Goal: Transaction & Acquisition: Download file/media

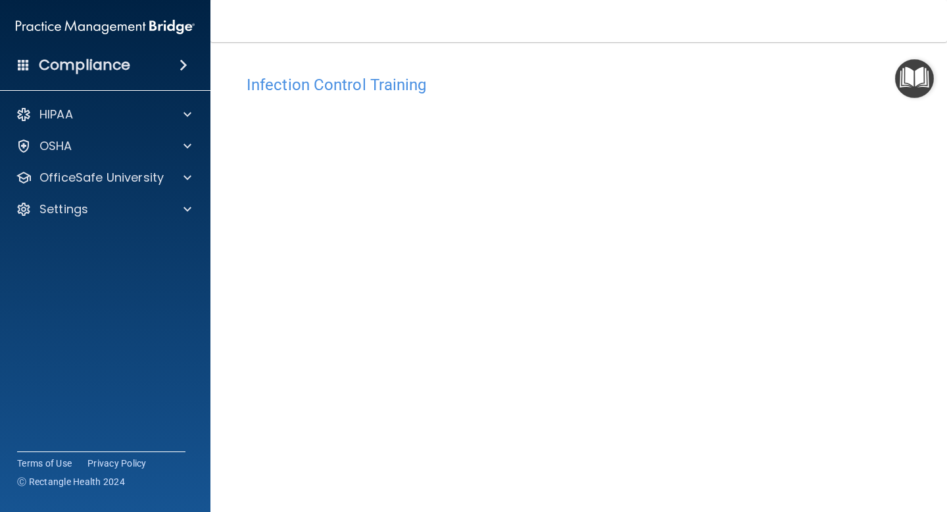
scroll to position [51, 0]
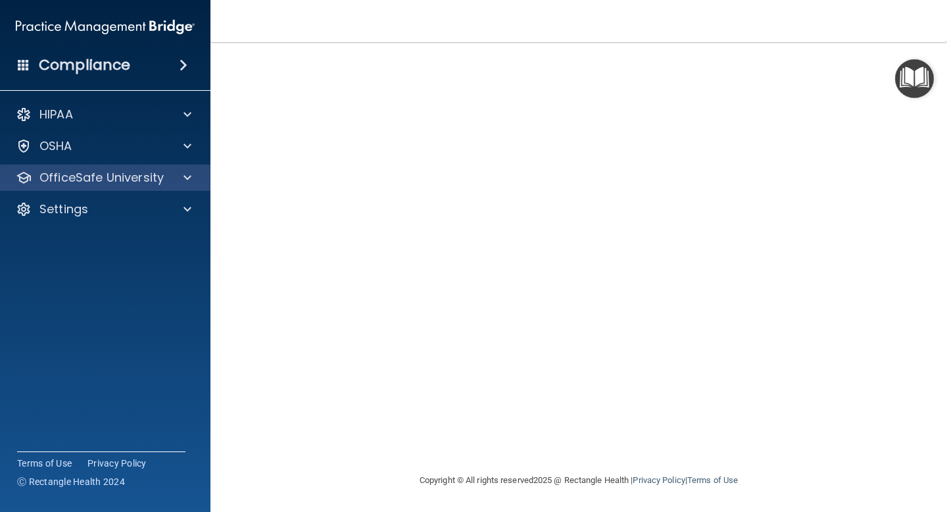
click at [166, 189] on div "OfficeSafe University" at bounding box center [105, 177] width 211 height 26
click at [188, 183] on span at bounding box center [188, 178] width 8 height 16
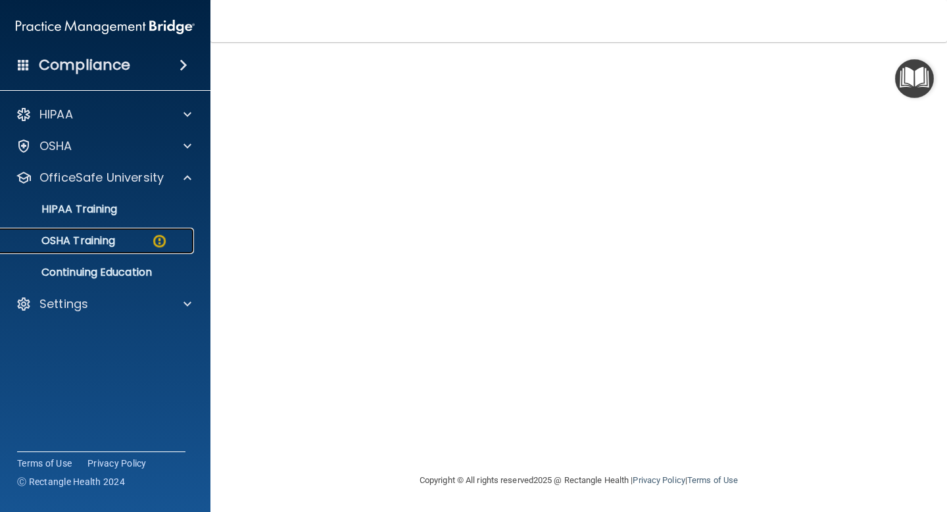
click at [149, 240] on div "OSHA Training" at bounding box center [99, 240] width 180 height 13
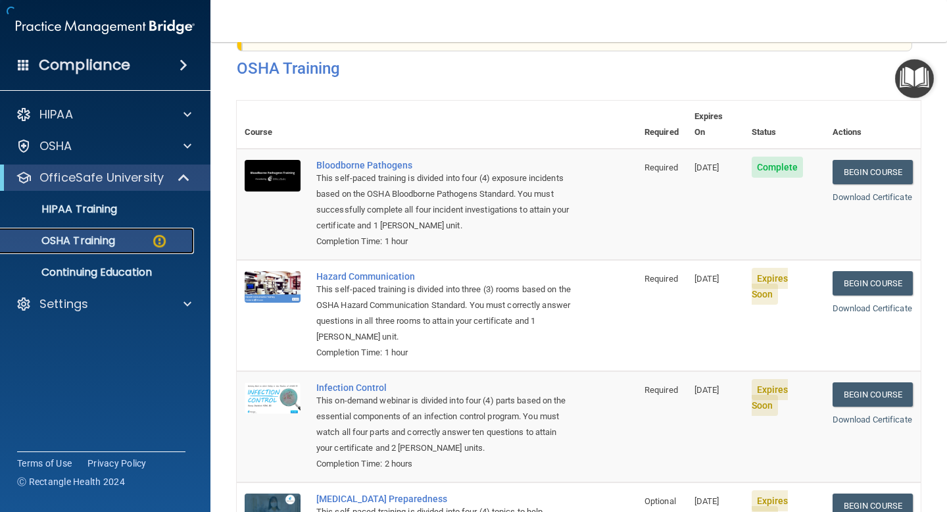
scroll to position [170, 0]
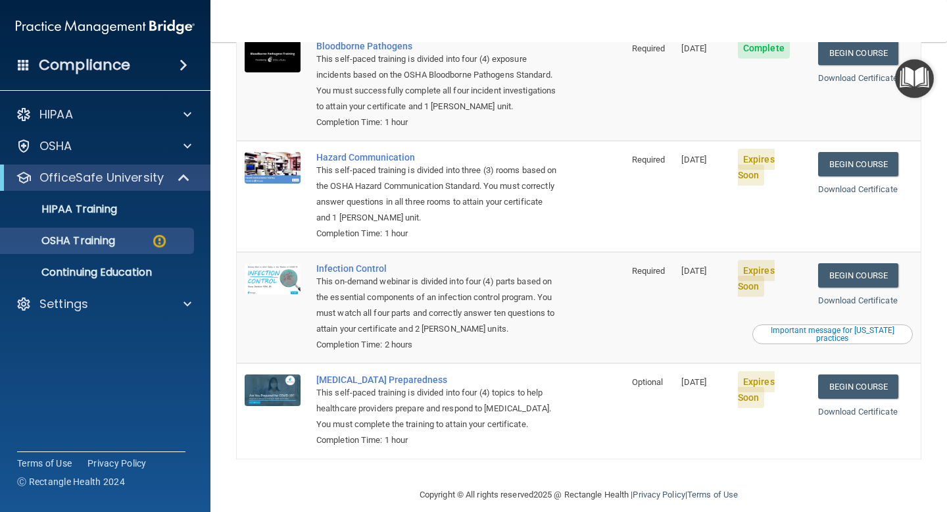
click at [743, 261] on td "Expires Soon" at bounding box center [770, 307] width 80 height 111
click at [747, 261] on span "Expires Soon" at bounding box center [756, 278] width 37 height 37
click at [875, 271] on link "Begin Course" at bounding box center [858, 275] width 80 height 24
click at [164, 249] on img at bounding box center [159, 241] width 16 height 16
click at [105, 243] on p "OSHA Training" at bounding box center [62, 240] width 107 height 13
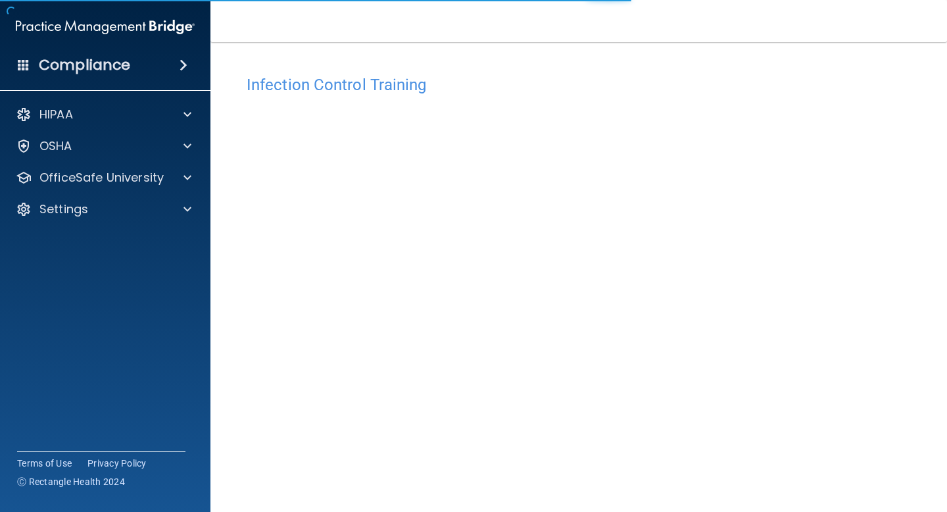
scroll to position [51, 0]
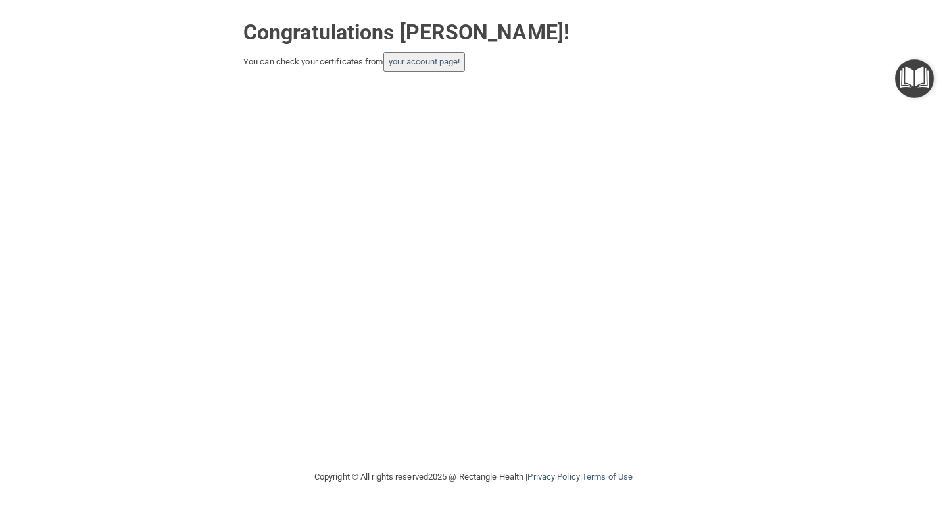
click at [420, 56] on button "your account page!" at bounding box center [425, 62] width 82 height 20
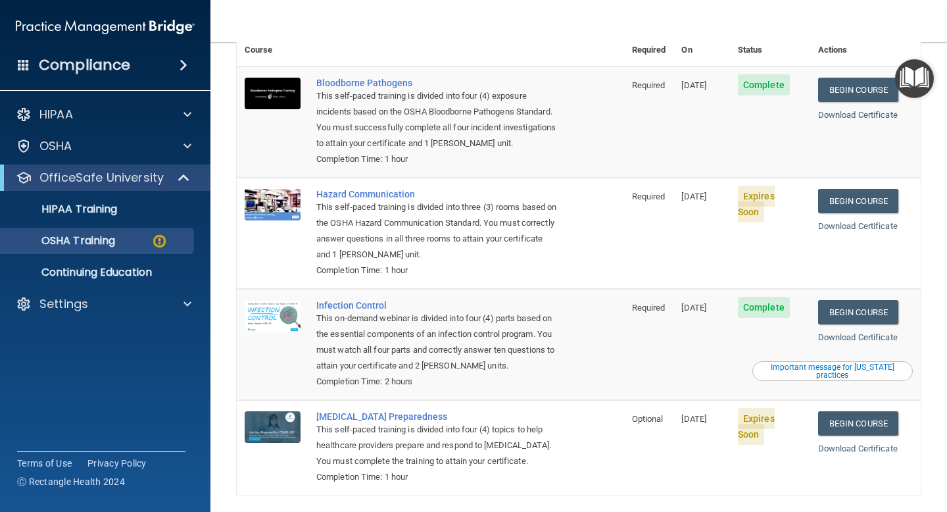
scroll to position [136, 0]
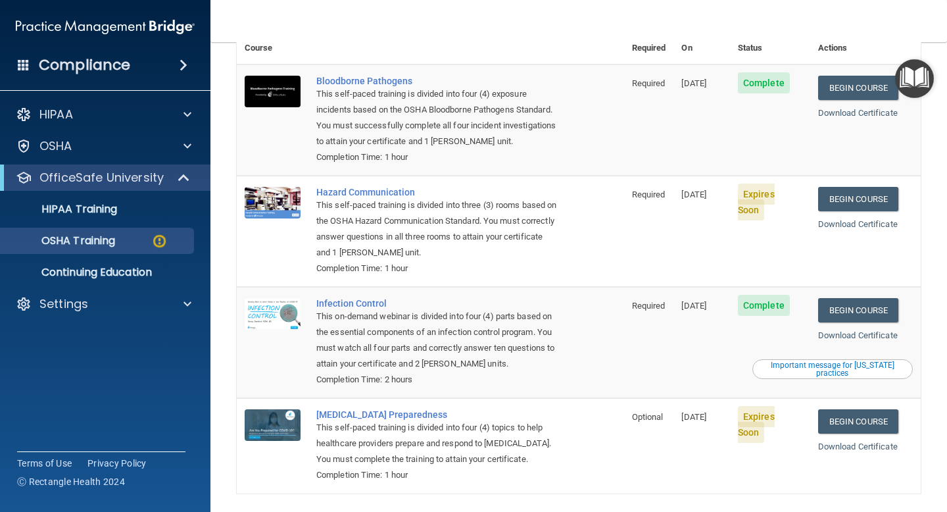
drag, startPoint x: 712, startPoint y: 405, endPoint x: 587, endPoint y: 403, distance: 125.0
click at [587, 403] on tr "COVID-19 Preparedness This self-paced training is divided into four (4) topics …" at bounding box center [579, 445] width 684 height 95
click at [587, 403] on td "COVID-19 Preparedness This self-paced training is divided into four (4) topics …" at bounding box center [467, 445] width 316 height 95
click at [833, 187] on link "Begin Course" at bounding box center [858, 199] width 80 height 24
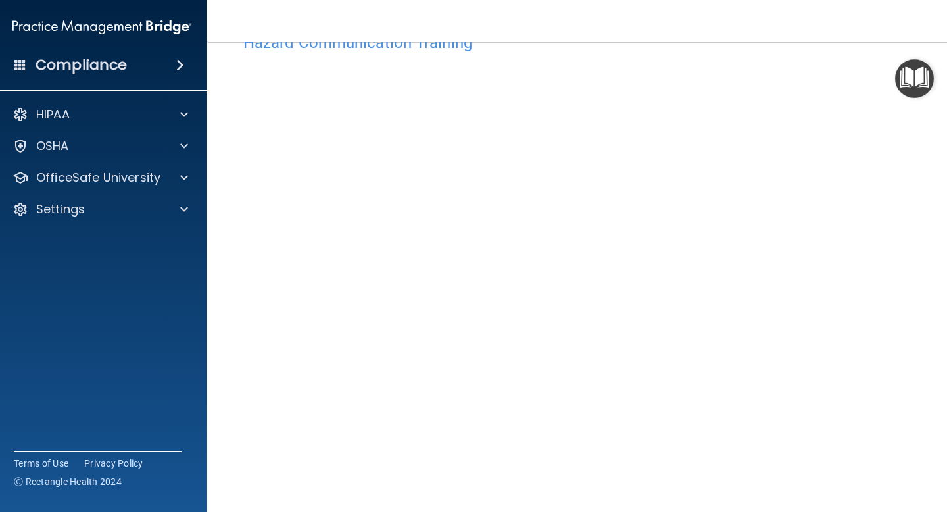
scroll to position [47, 0]
click at [895, 85] on img "Open Resource Center" at bounding box center [914, 78] width 39 height 39
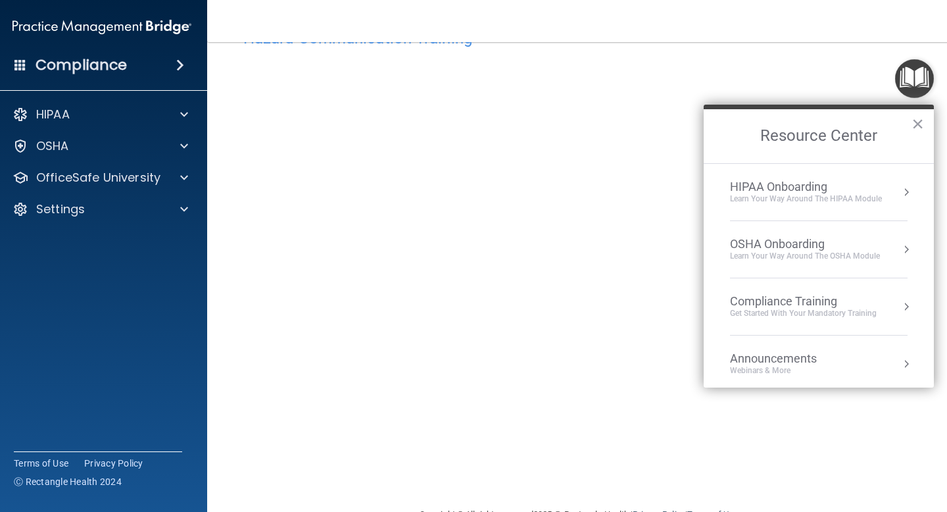
click at [916, 87] on img "Open Resource Center" at bounding box center [914, 78] width 39 height 39
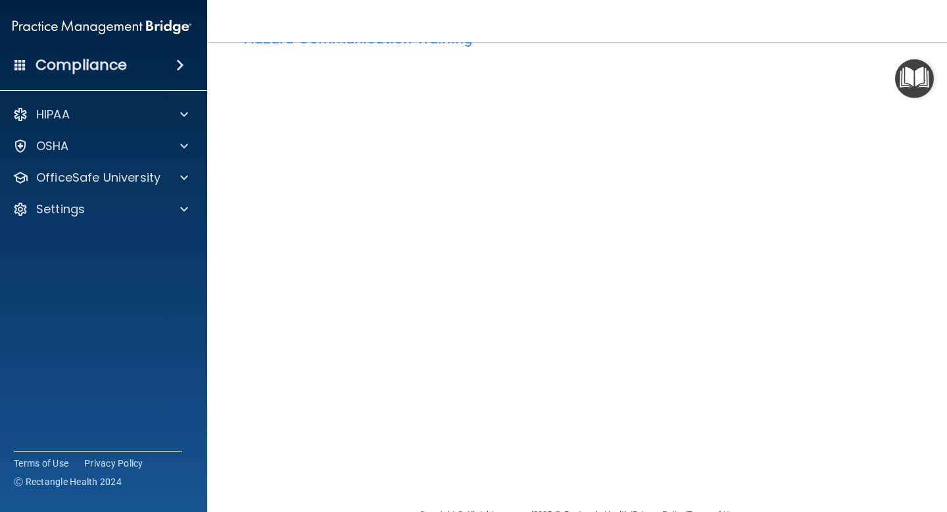
scroll to position [0, 0]
click at [414, 84] on h4 "Hazard Communication Training" at bounding box center [578, 84] width 671 height 17
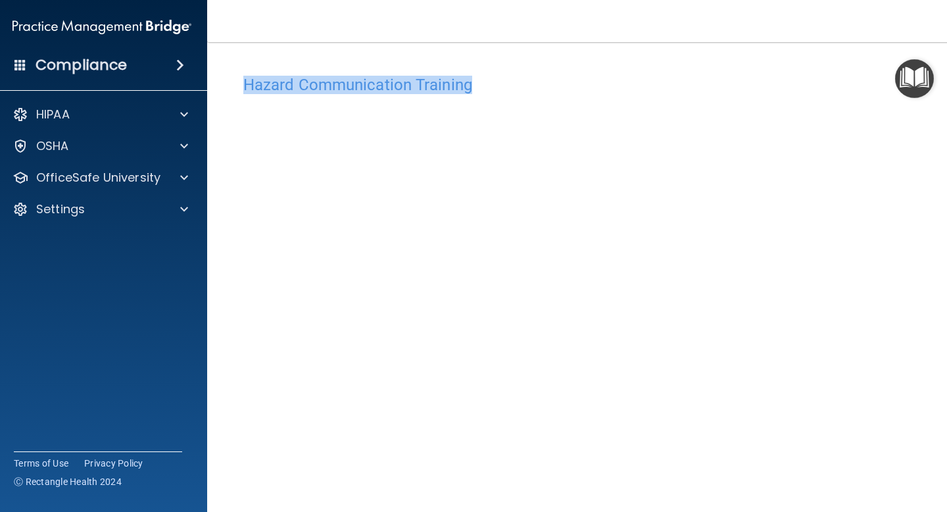
drag, startPoint x: 503, startPoint y: 84, endPoint x: 228, endPoint y: 74, distance: 274.5
click at [228, 74] on main "Hazard Communication Training This course doesn’t expire until 08/19/2025. Are …" at bounding box center [578, 277] width 743 height 470
click at [597, 39] on nav "Toggle navigation Morgan Chiavetta morganchiavetta1@gmail.com Manage My Enterpr…" at bounding box center [578, 21] width 743 height 42
drag, startPoint x: 503, startPoint y: 91, endPoint x: 494, endPoint y: 89, distance: 8.7
click at [494, 90] on h4 "Hazard Communication Training" at bounding box center [578, 84] width 671 height 17
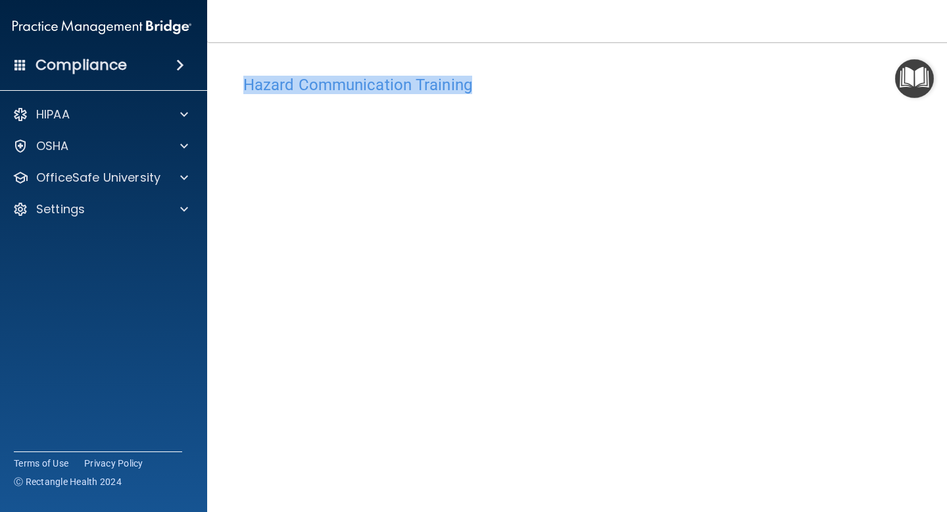
drag, startPoint x: 494, startPoint y: 89, endPoint x: 242, endPoint y: 80, distance: 252.1
click at [242, 80] on div "Hazard Communication Training" at bounding box center [579, 84] width 691 height 32
copy h4 "Hazard Communication Training"
click at [466, 80] on h4 "Hazard Communication Training" at bounding box center [578, 84] width 671 height 17
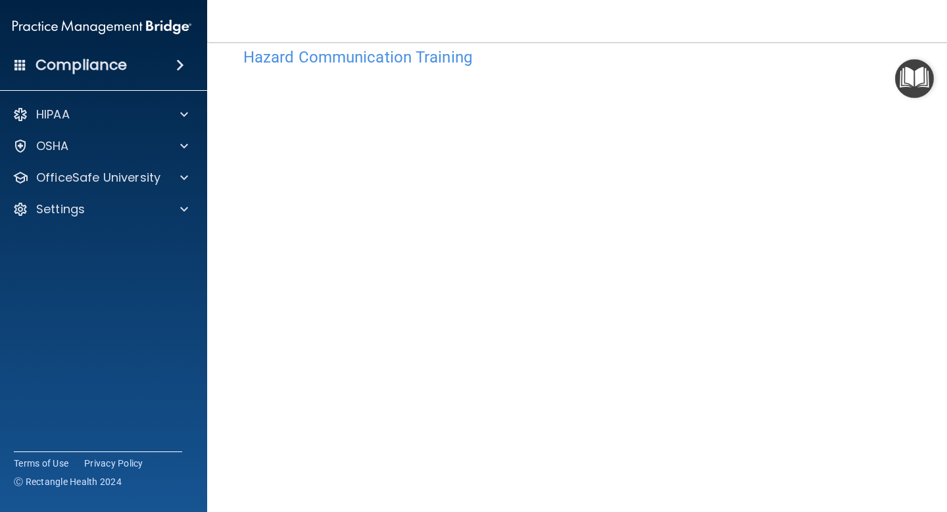
scroll to position [32, 0]
click at [368, 50] on h4 "Hazard Communication Training" at bounding box center [578, 52] width 671 height 17
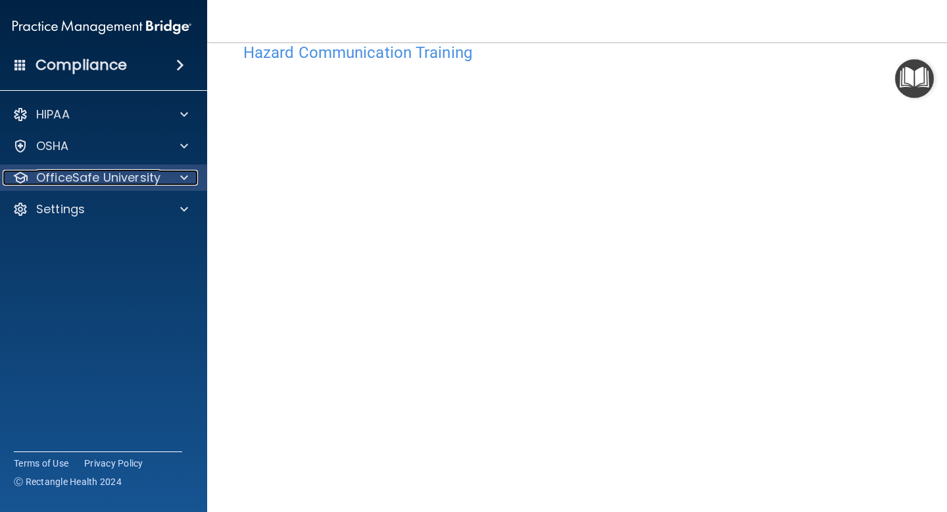
click at [119, 182] on p "OfficeSafe University" at bounding box center [98, 178] width 124 height 16
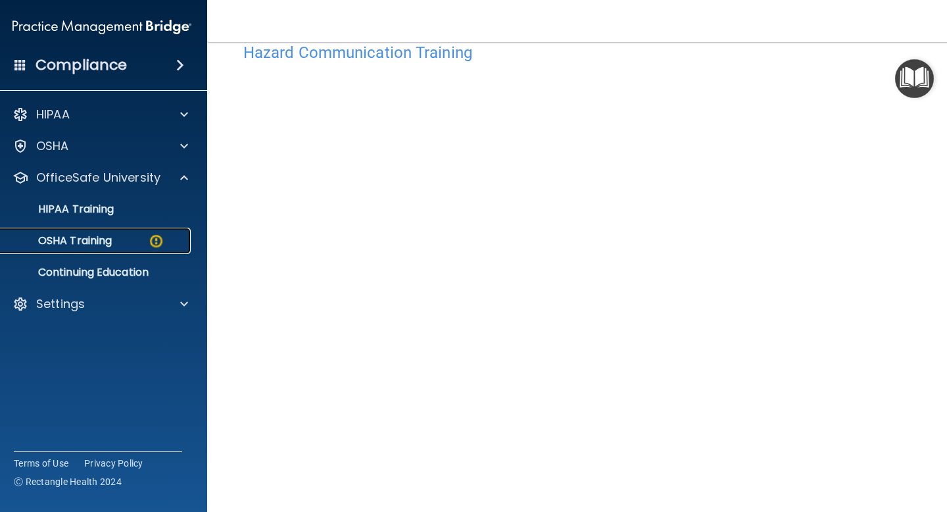
click at [117, 238] on div "OSHA Training" at bounding box center [95, 240] width 180 height 13
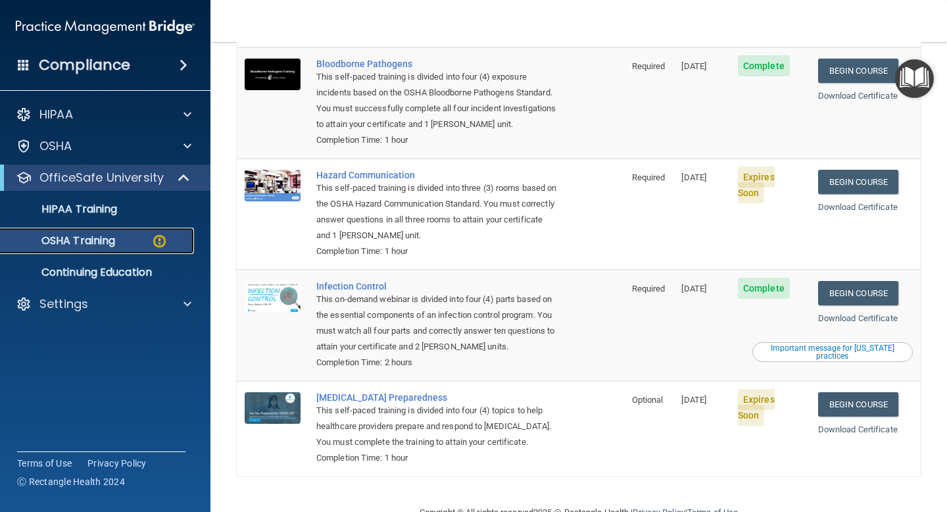
scroll to position [154, 0]
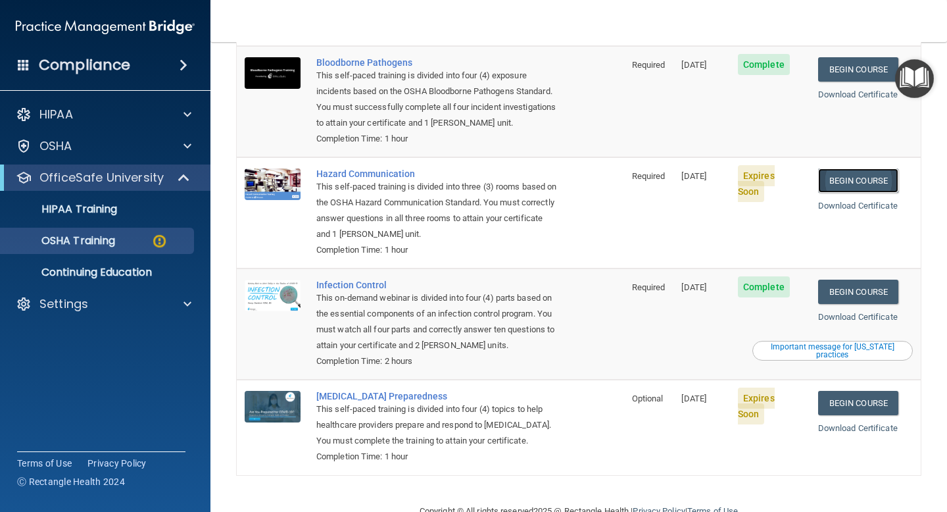
click at [857, 168] on link "Begin Course" at bounding box center [858, 180] width 80 height 24
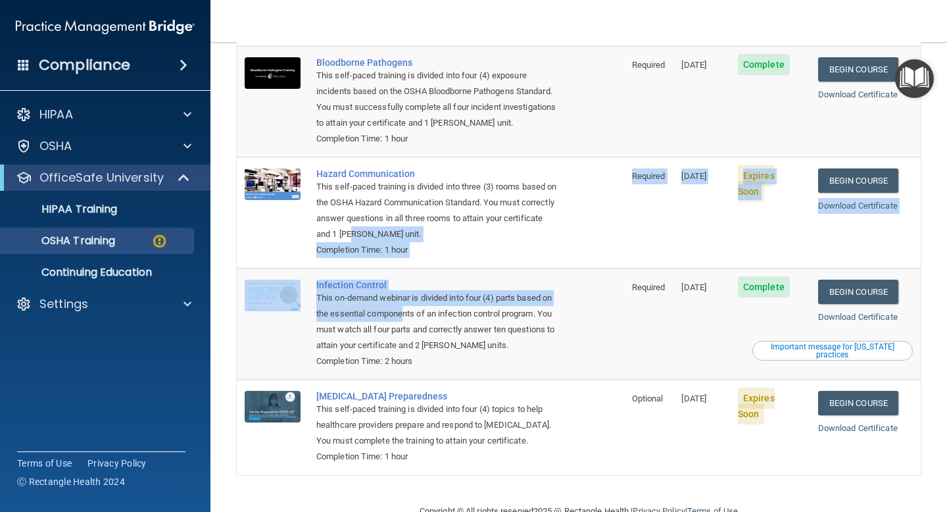
drag, startPoint x: 395, startPoint y: 216, endPoint x: 404, endPoint y: 302, distance: 86.0
click at [404, 302] on tbody "Bloodborne Pathogens This self-paced training is divided into four (4) exposure…" at bounding box center [579, 260] width 684 height 429
click at [404, 302] on div "This on-demand webinar is divided into four (4) parts based on the essential co…" at bounding box center [437, 321] width 242 height 63
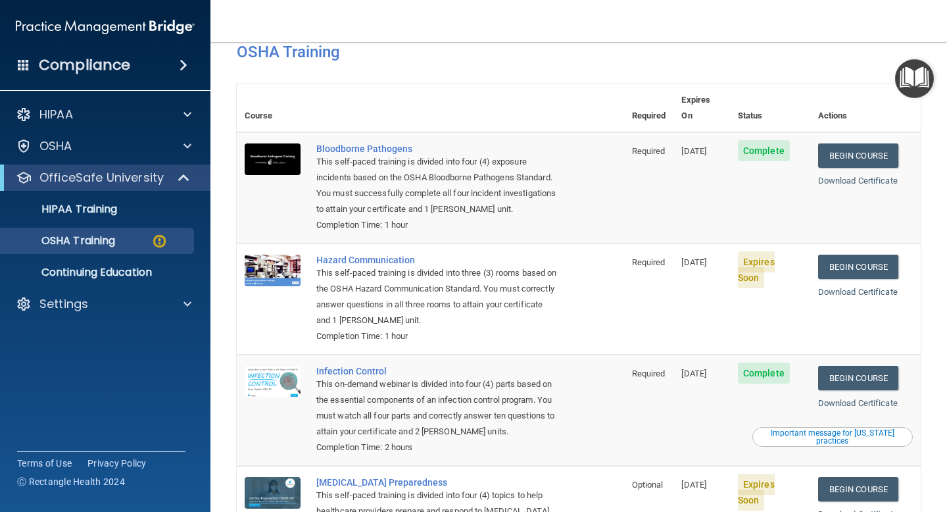
scroll to position [61, 0]
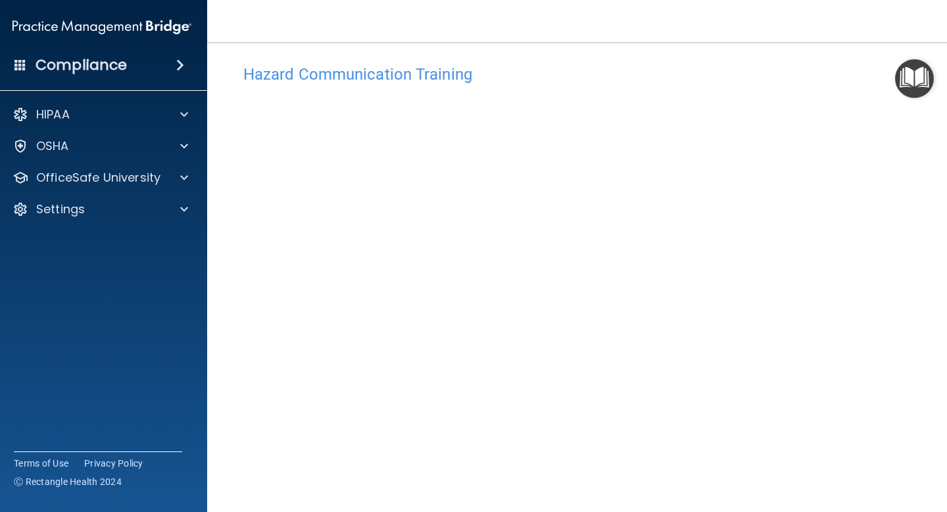
scroll to position [13, 0]
click at [144, 163] on div "HIPAA Documents and Policies Report an Incident Business Associates Emergency P…" at bounding box center [102, 164] width 211 height 137
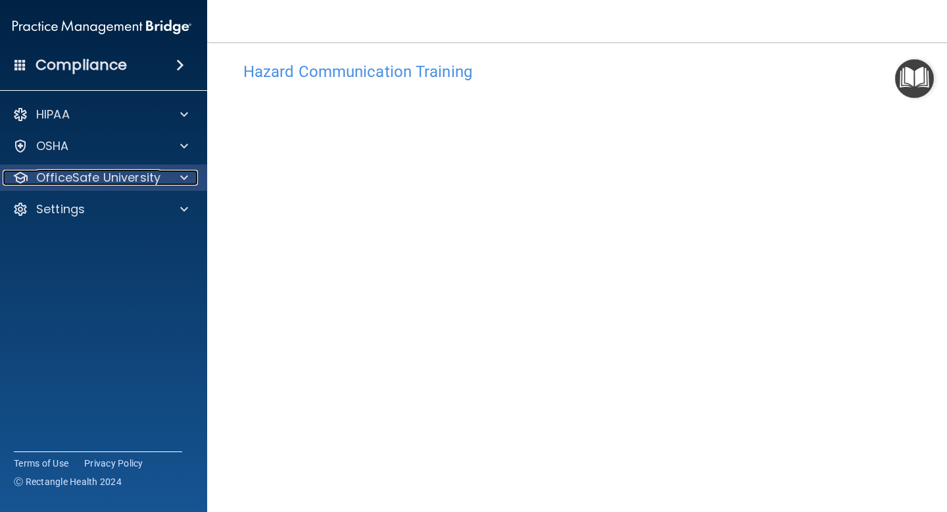
click at [151, 171] on p "OfficeSafe University" at bounding box center [98, 178] width 124 height 16
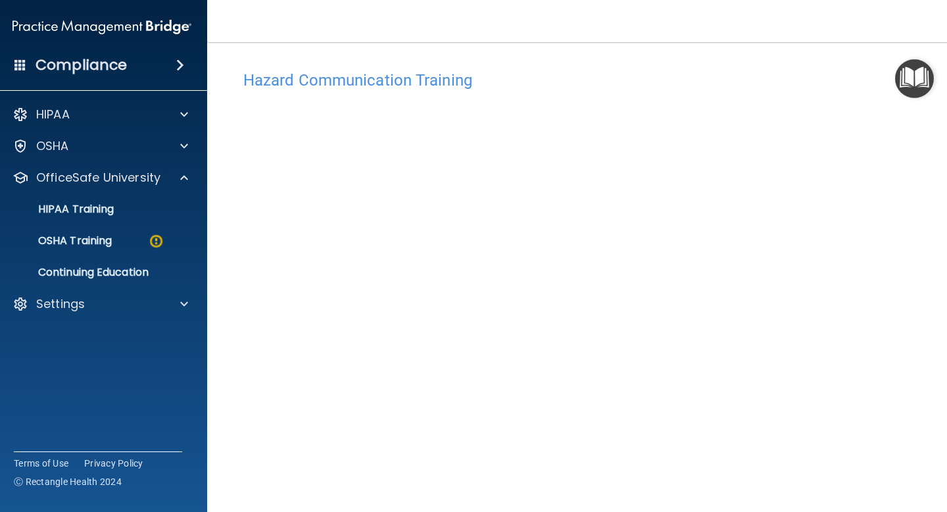
scroll to position [0, 0]
click at [427, 88] on h4 "Hazard Communication Training" at bounding box center [578, 84] width 671 height 17
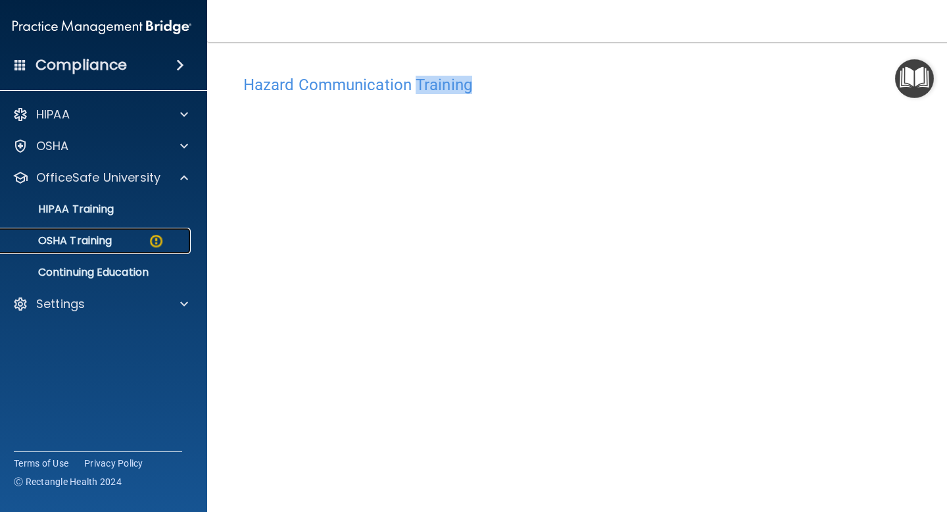
click at [69, 244] on p "OSHA Training" at bounding box center [58, 240] width 107 height 13
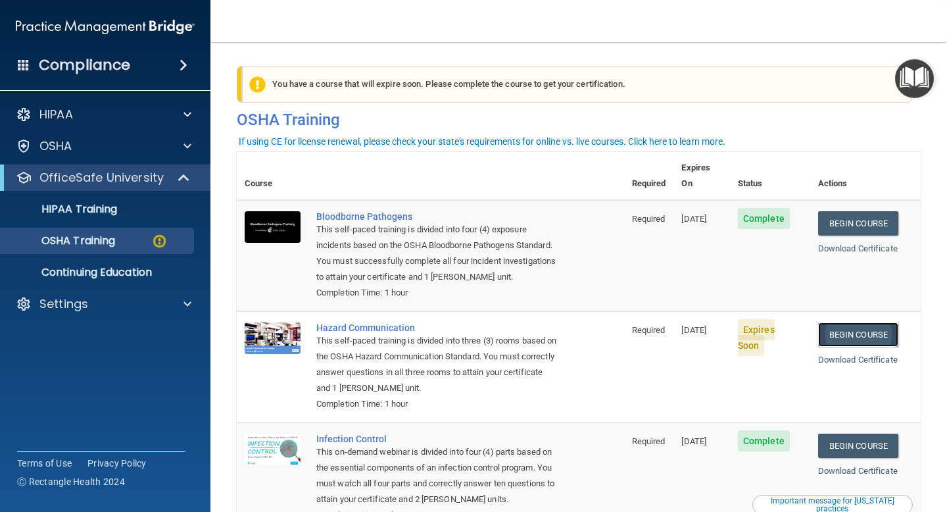
click at [872, 330] on link "Begin Course" at bounding box center [858, 334] width 80 height 24
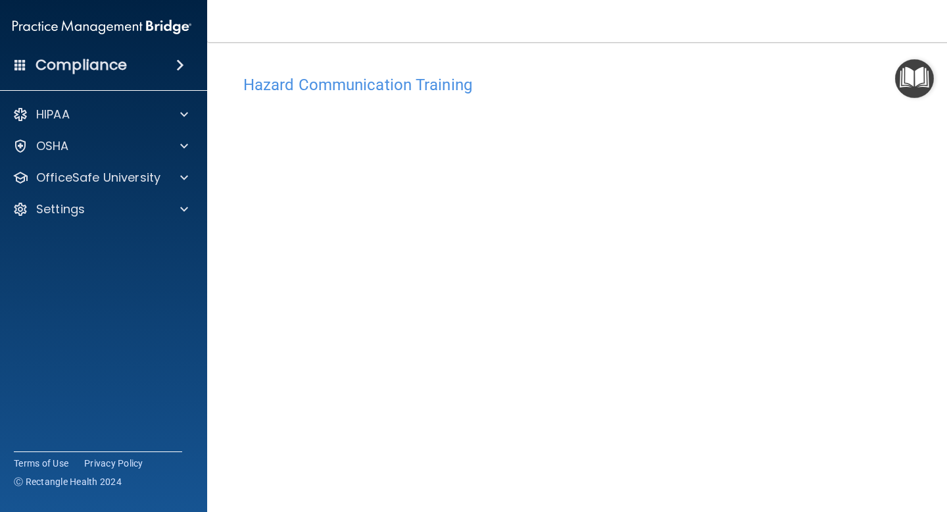
click at [303, 71] on div "Hazard Communication Training" at bounding box center [579, 84] width 691 height 32
click at [303, 84] on h4 "Hazard Communication Training" at bounding box center [578, 84] width 671 height 17
click at [303, 86] on h4 "Hazard Communication Training" at bounding box center [578, 84] width 671 height 17
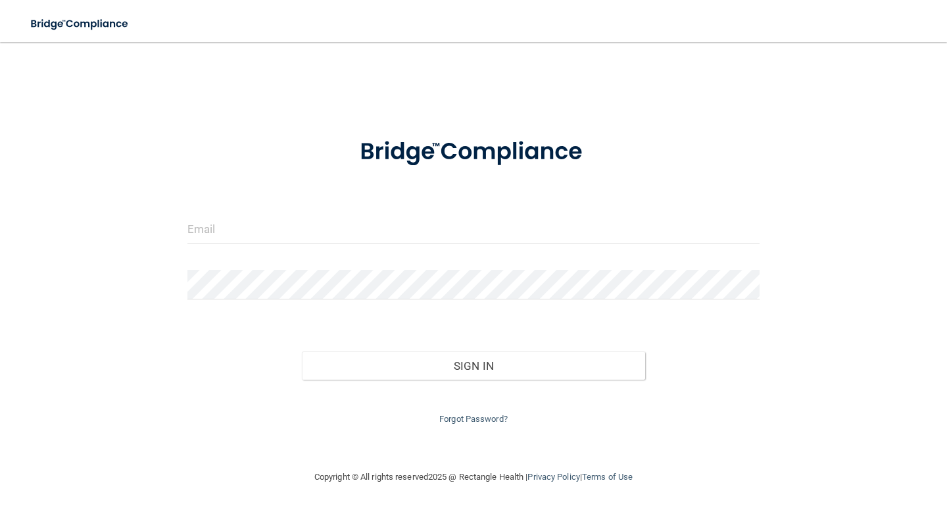
click at [250, 198] on form "Invalid email/password. You don't have permission to access that page. Sign In …" at bounding box center [473, 274] width 572 height 306
click at [247, 223] on input "email" at bounding box center [473, 229] width 572 height 30
type input "[EMAIL_ADDRESS][DOMAIN_NAME]"
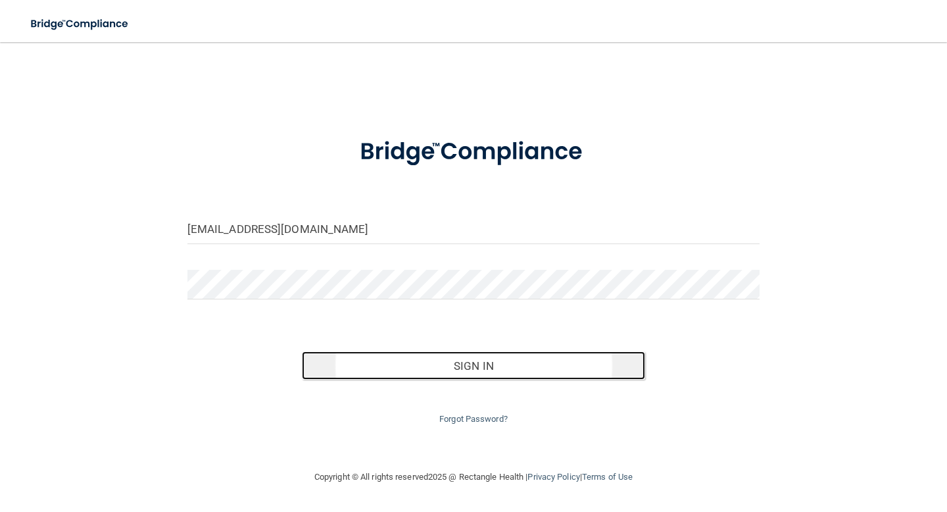
click at [362, 377] on button "Sign In" at bounding box center [473, 365] width 343 height 29
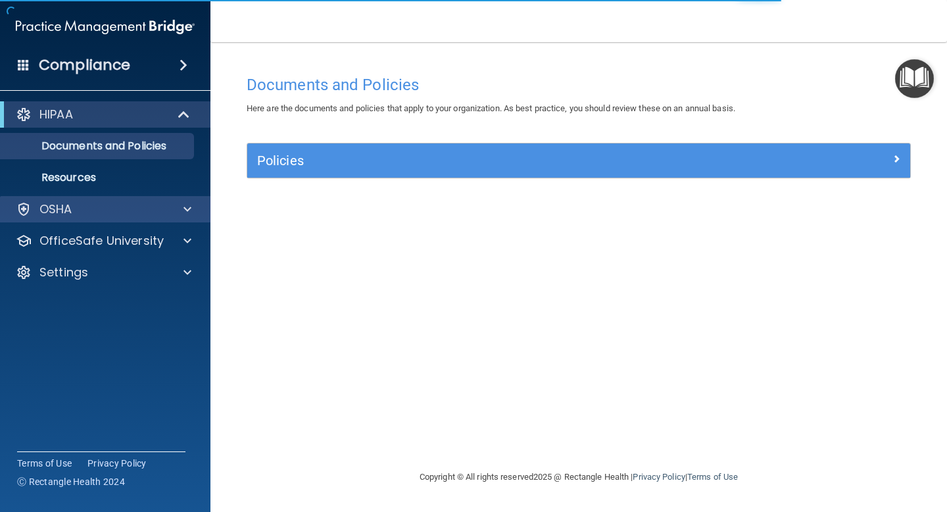
click at [114, 220] on div "OSHA" at bounding box center [105, 209] width 211 height 26
click at [187, 209] on span at bounding box center [188, 209] width 8 height 16
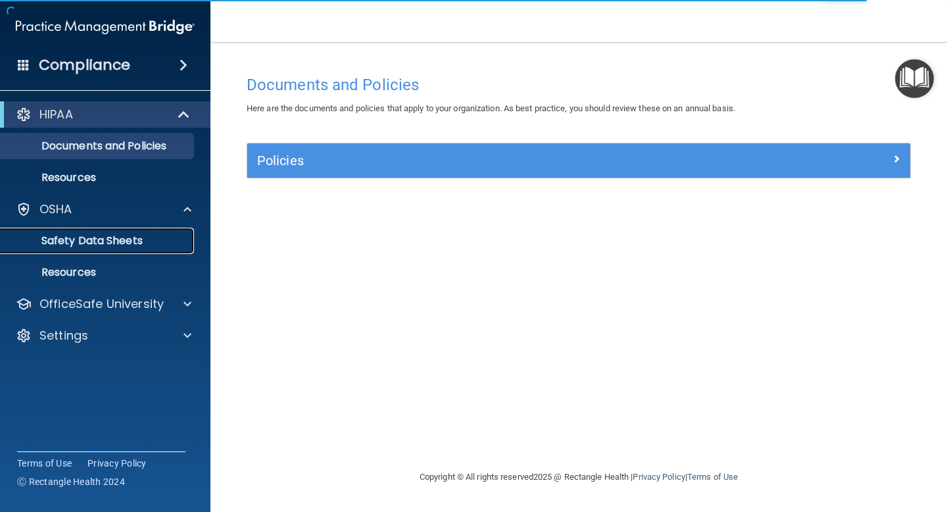
click at [174, 239] on p "Safety Data Sheets" at bounding box center [99, 240] width 180 height 13
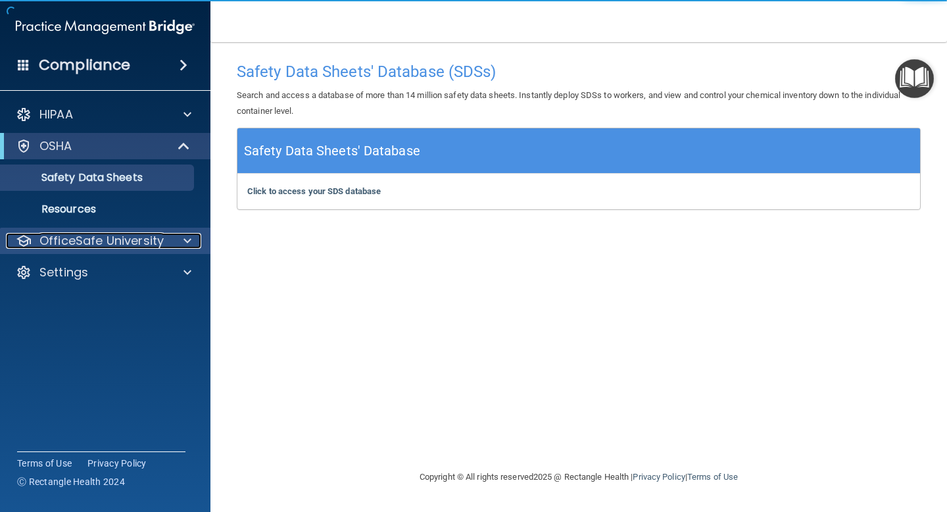
click at [164, 238] on div "OfficeSafe University" at bounding box center [87, 241] width 163 height 16
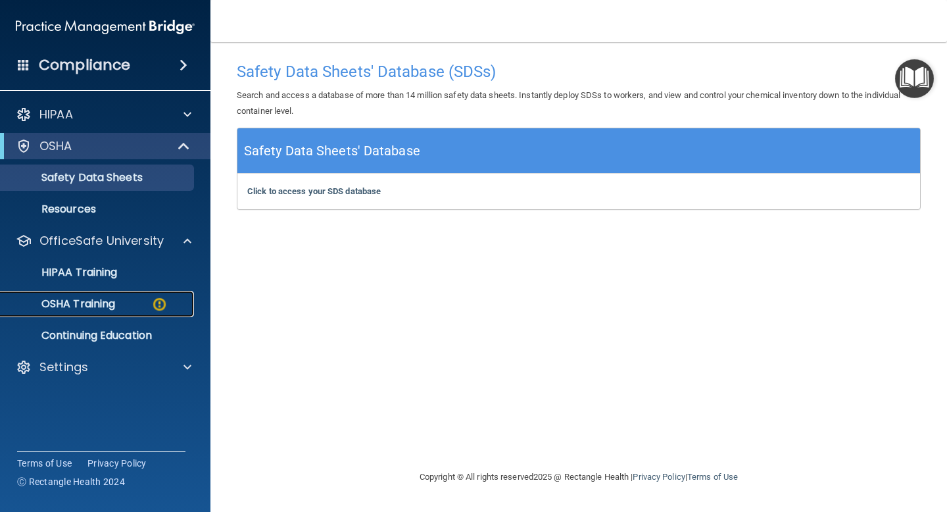
click at [163, 303] on img at bounding box center [159, 304] width 16 height 16
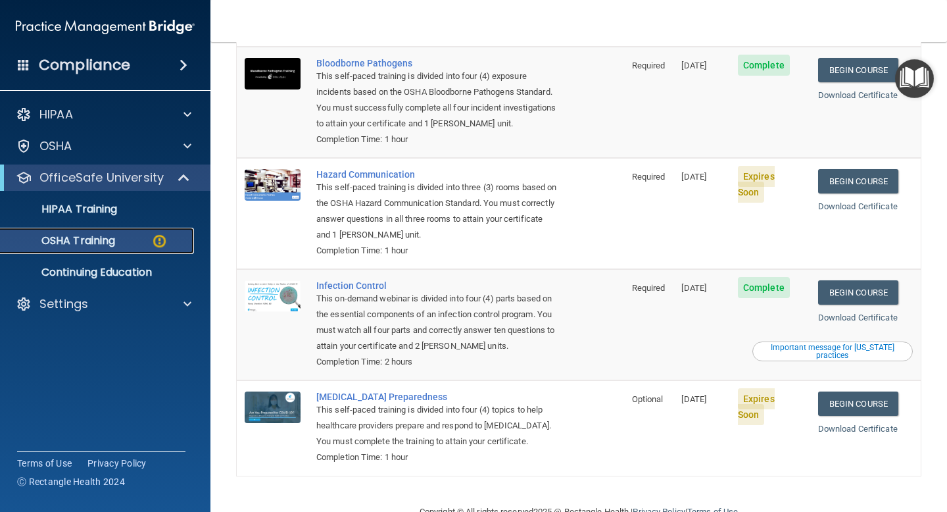
scroll to position [157, 0]
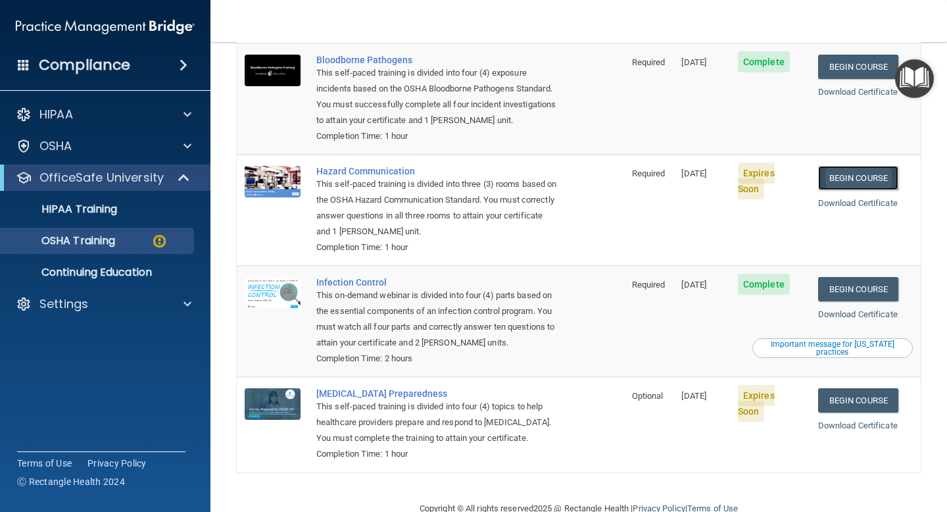
click at [857, 166] on link "Begin Course" at bounding box center [858, 178] width 80 height 24
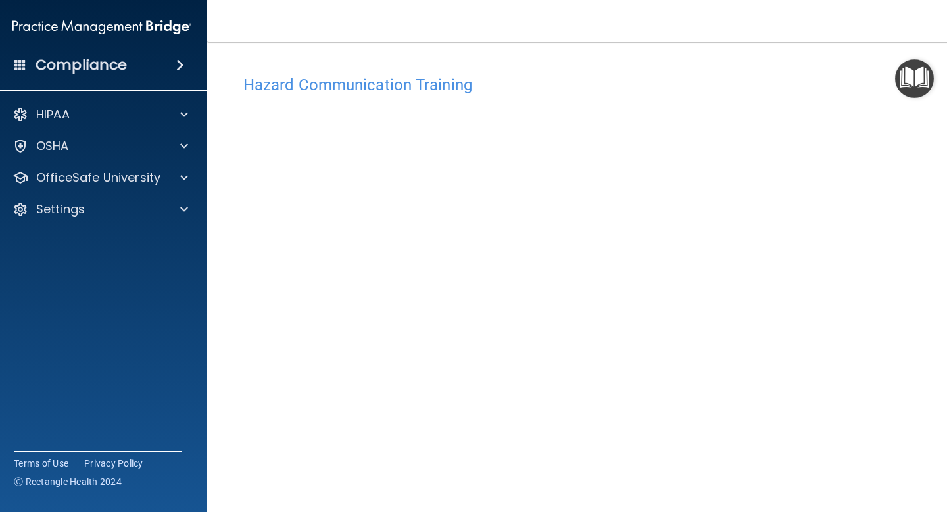
scroll to position [4, 0]
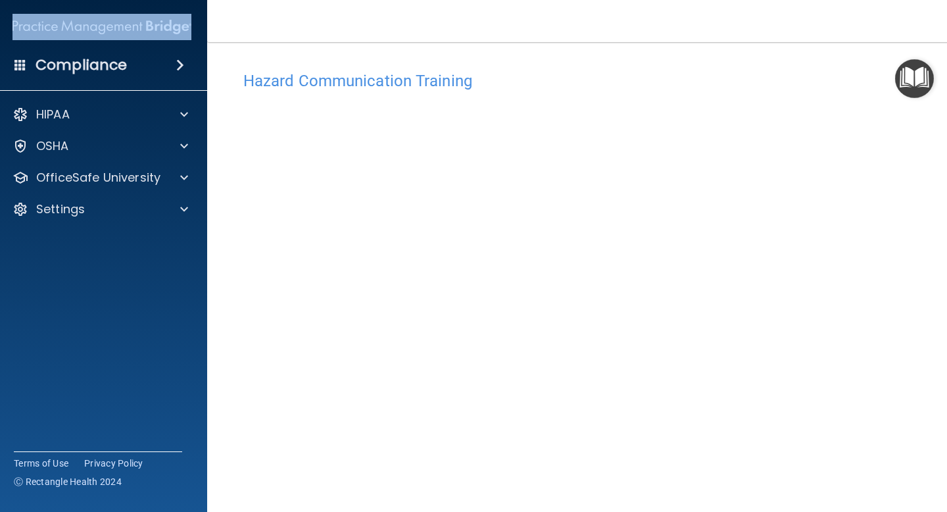
drag, startPoint x: 197, startPoint y: 22, endPoint x: 70, endPoint y: 24, distance: 127.6
click at [70, 24] on div "Compliance HIPAA Documents and Policies Report an Incident Business Associates …" at bounding box center [102, 256] width 211 height 512
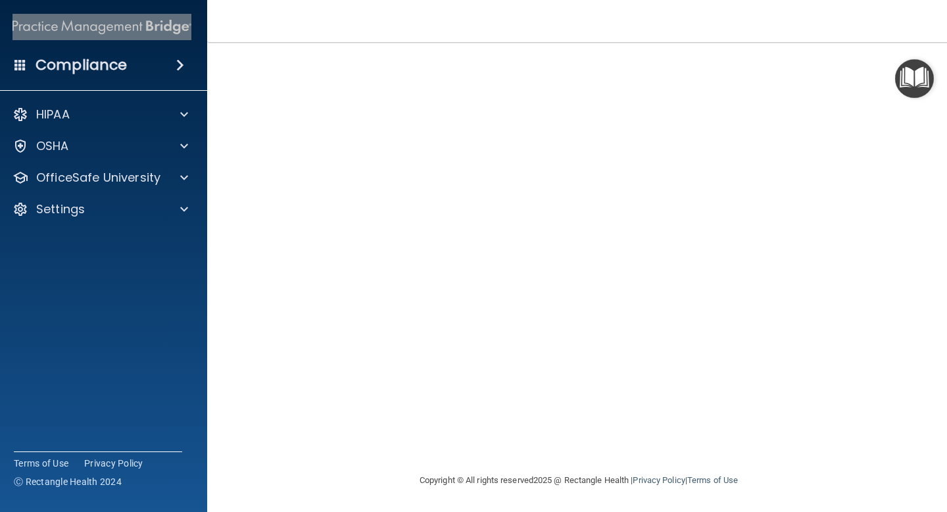
scroll to position [0, 0]
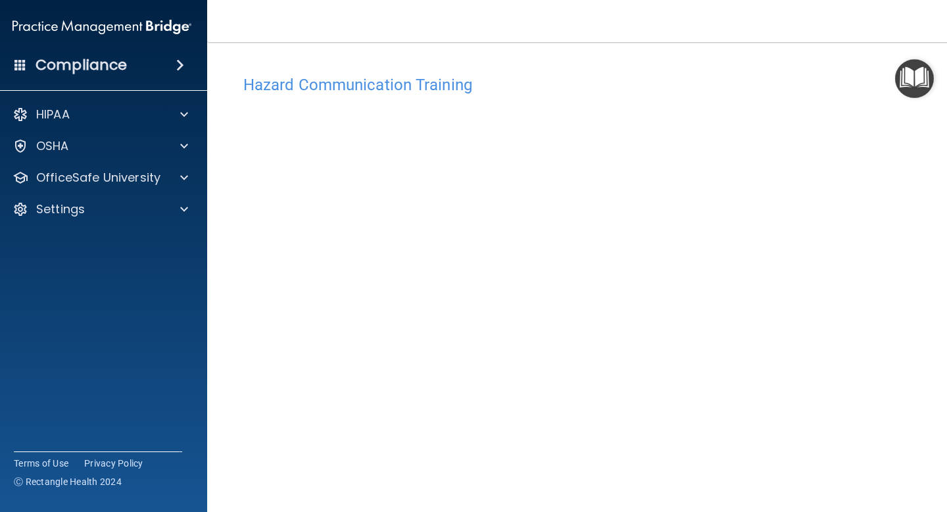
click at [500, 89] on h4 "Hazard Communication Training" at bounding box center [578, 84] width 671 height 17
click at [176, 61] on span at bounding box center [180, 65] width 8 height 16
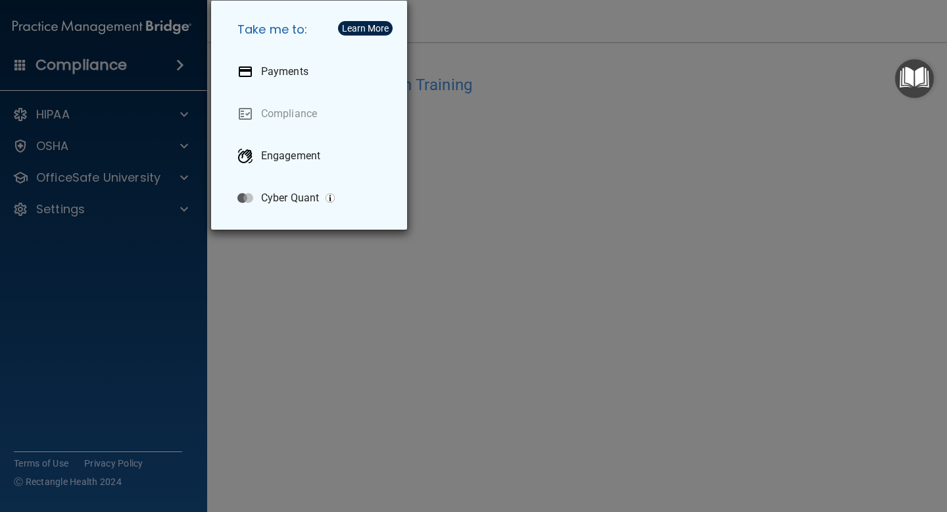
click at [174, 61] on div "Take me to: Payments Compliance Engagement Cyber Quant" at bounding box center [473, 256] width 947 height 512
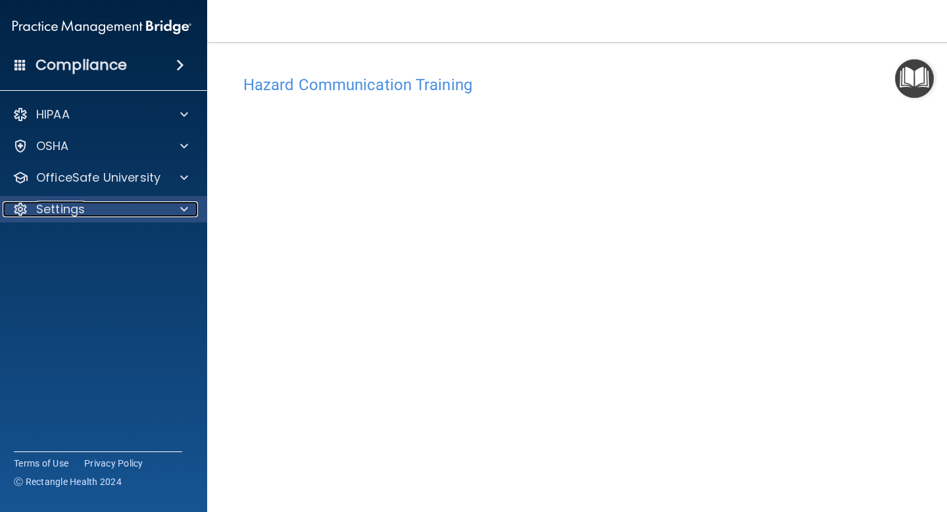
click at [136, 209] on div "Settings" at bounding box center [84, 209] width 163 height 16
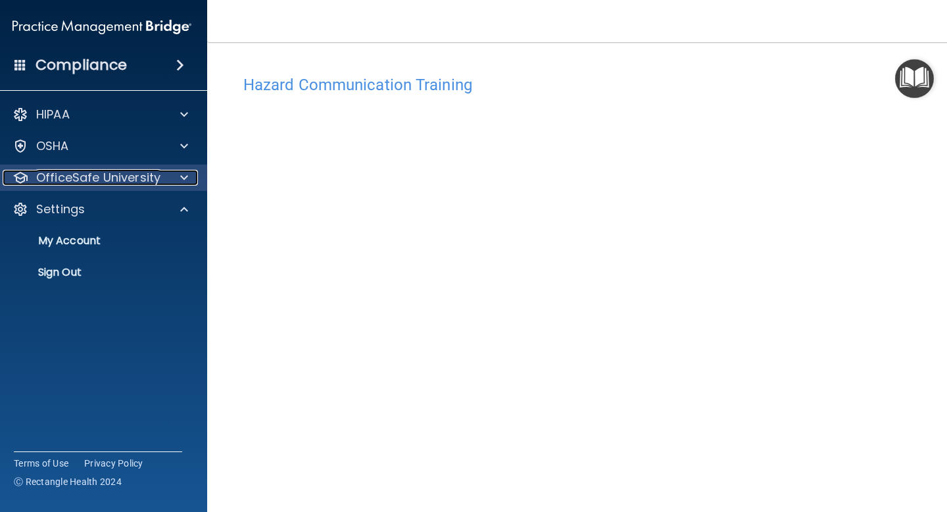
click at [147, 180] on p "OfficeSafe University" at bounding box center [98, 178] width 124 height 16
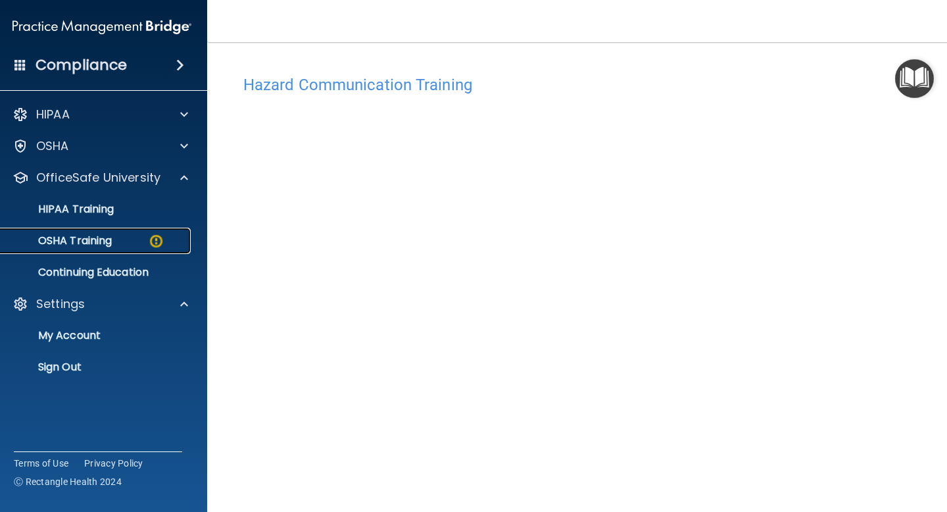
click at [142, 249] on link "OSHA Training" at bounding box center [87, 241] width 207 height 26
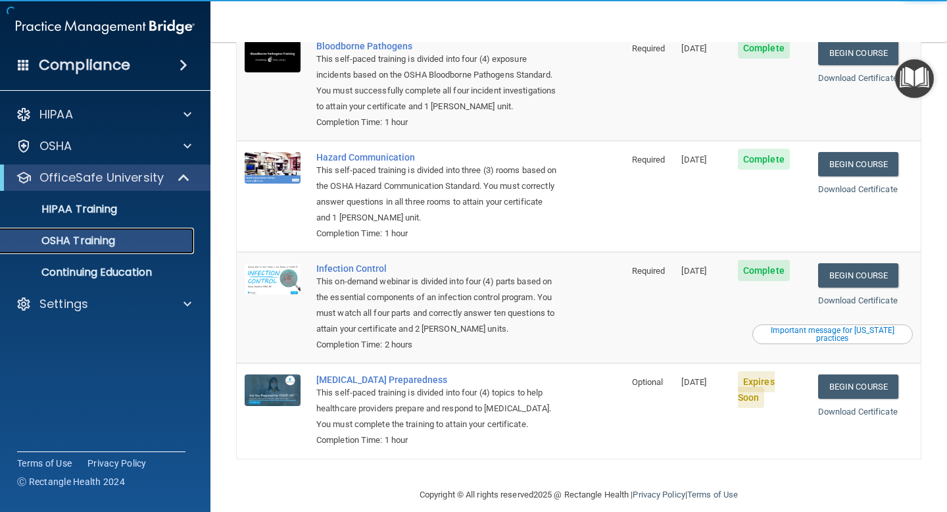
scroll to position [134, 0]
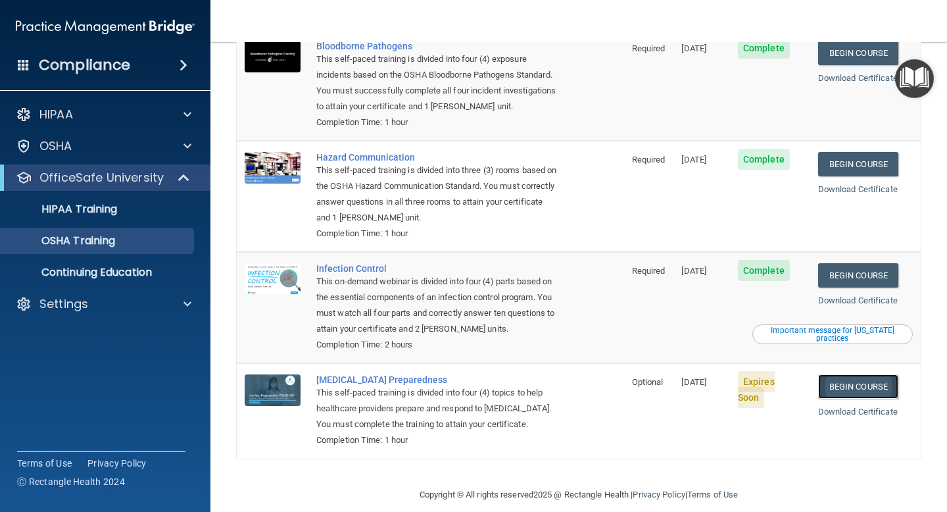
click at [871, 376] on link "Begin Course" at bounding box center [858, 386] width 80 height 24
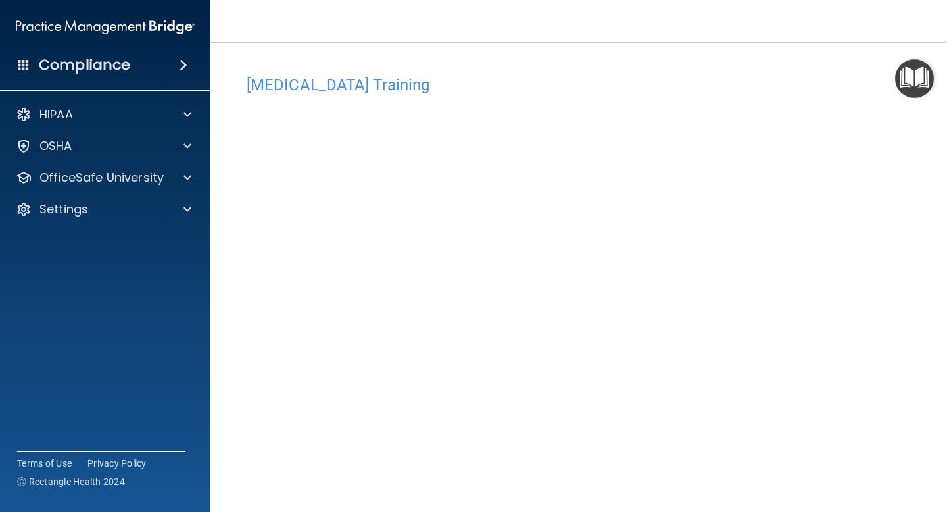
click at [89, 159] on div "HIPAA Documents and Policies Report an Incident Business Associates Emergency P…" at bounding box center [105, 164] width 211 height 137
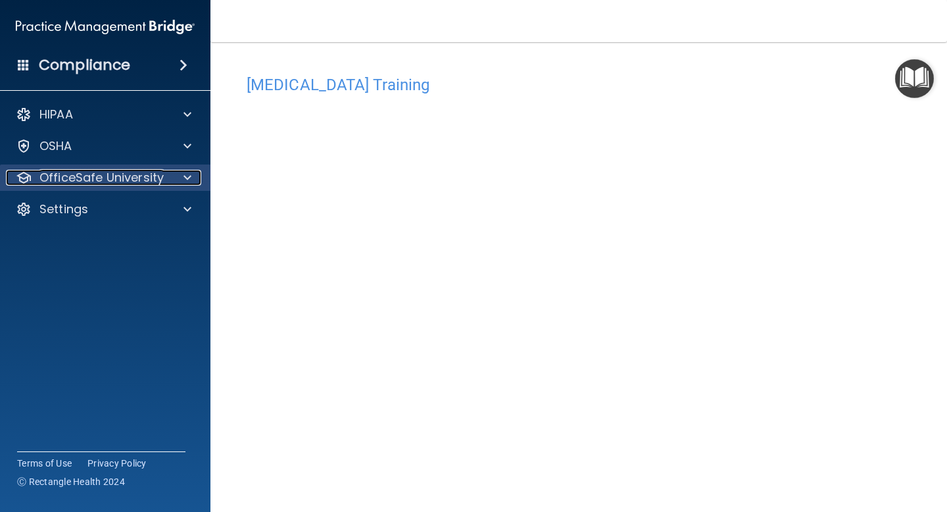
click at [89, 172] on p "OfficeSafe University" at bounding box center [101, 178] width 124 height 16
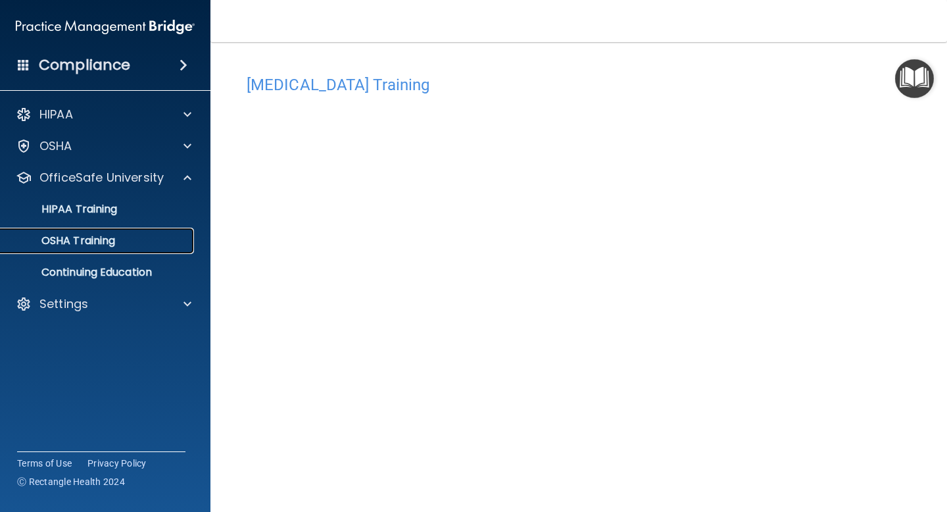
click at [119, 247] on div "OSHA Training" at bounding box center [99, 240] width 180 height 13
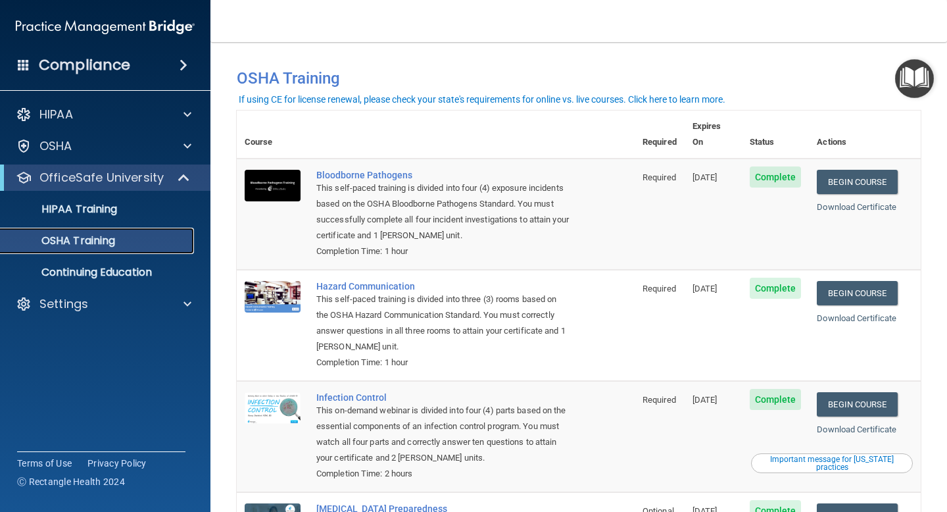
scroll to position [7, 0]
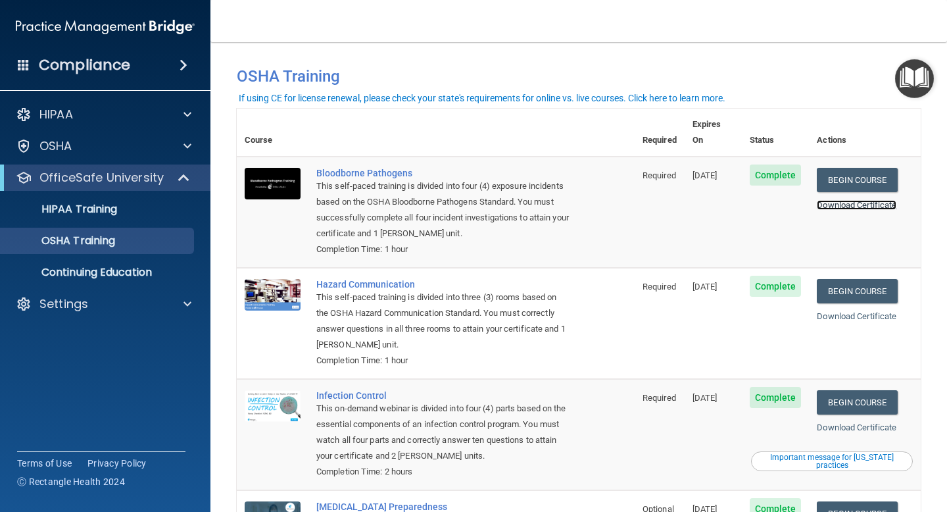
click at [857, 200] on link "Download Certificate" at bounding box center [857, 205] width 80 height 10
click at [843, 311] on link "Download Certificate" at bounding box center [857, 316] width 80 height 10
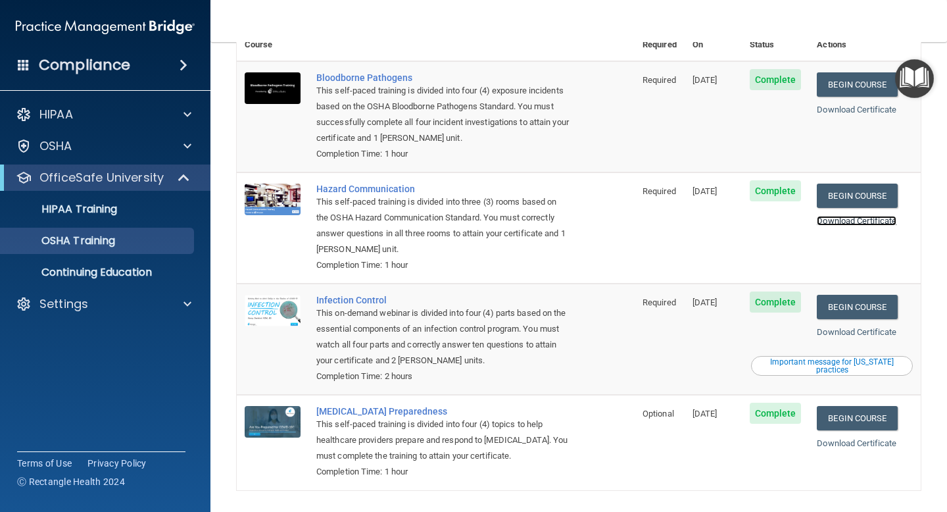
scroll to position [134, 0]
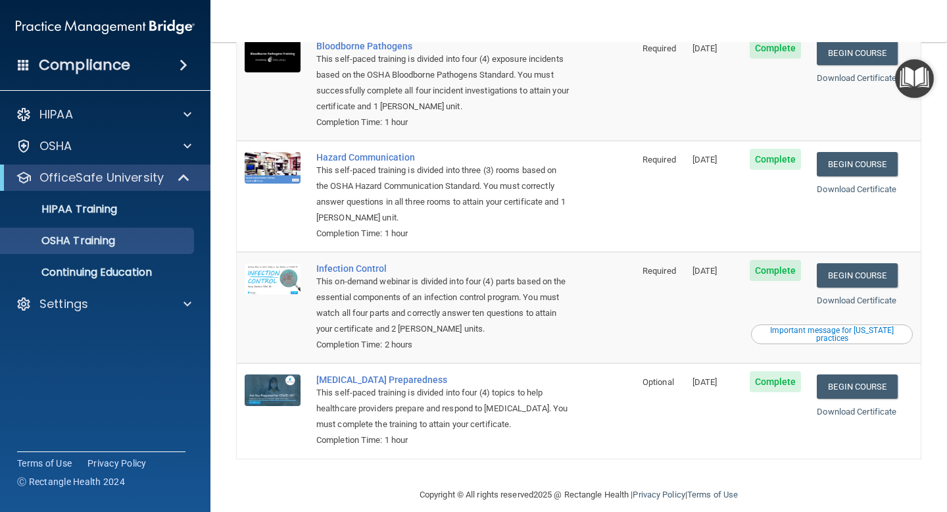
click at [882, 293] on div "Download Certificate" at bounding box center [865, 301] width 96 height 16
click at [882, 295] on link "Download Certificate" at bounding box center [857, 300] width 80 height 10
click at [865, 404] on div "Download Certificate" at bounding box center [865, 412] width 96 height 16
click at [866, 407] on link "Download Certificate" at bounding box center [857, 412] width 80 height 10
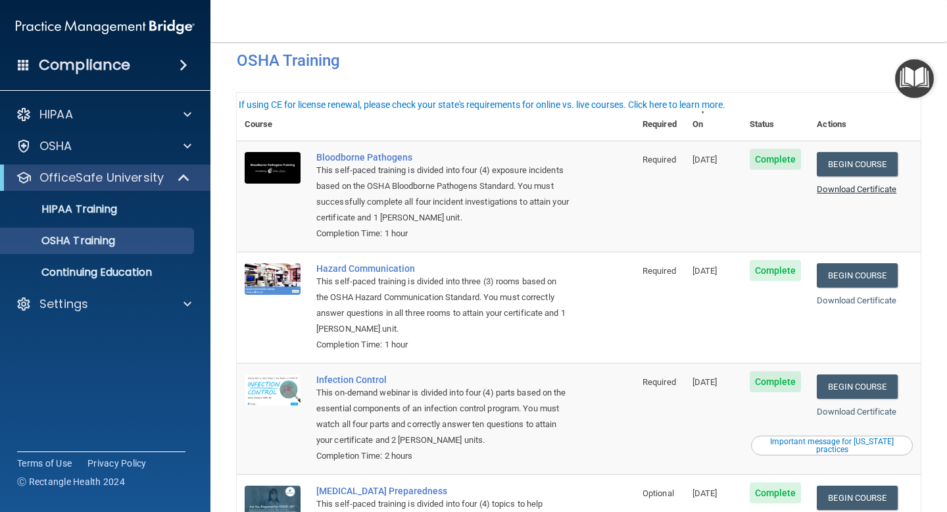
scroll to position [0, 0]
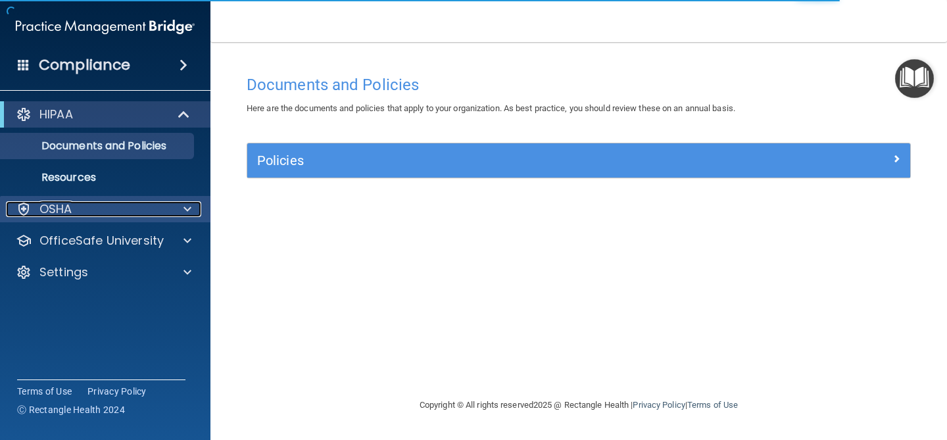
click at [98, 216] on div "OSHA" at bounding box center [87, 209] width 163 height 16
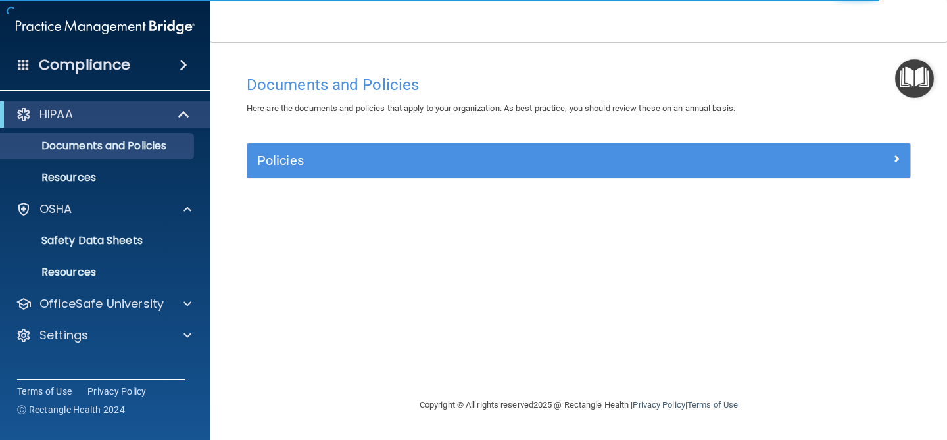
click at [145, 320] on div "HIPAA Documents and Policies Report an Incident Business Associates Emergency P…" at bounding box center [105, 227] width 211 height 263
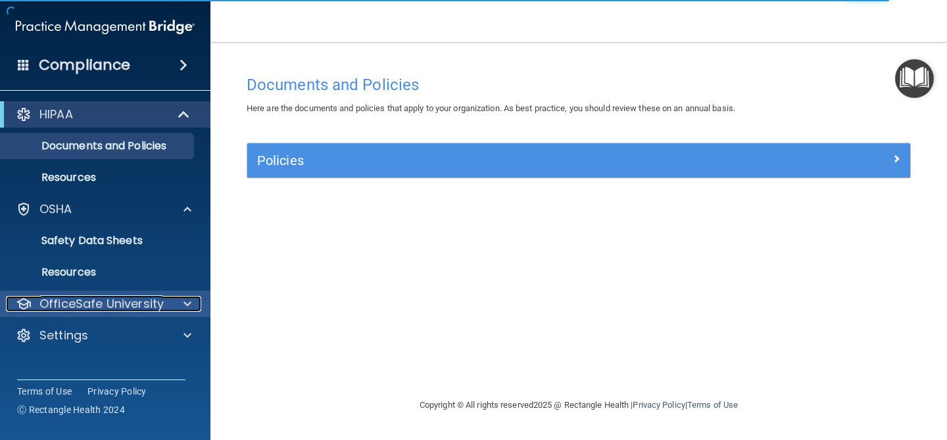
click at [146, 310] on p "OfficeSafe University" at bounding box center [101, 304] width 124 height 16
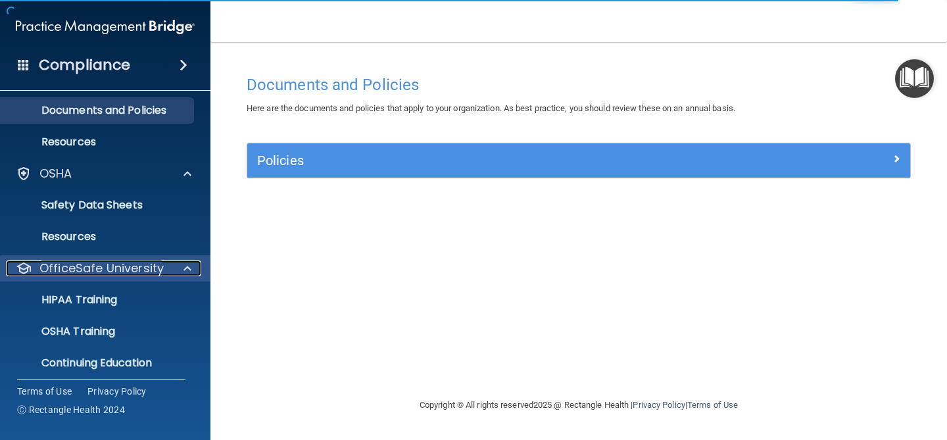
scroll to position [74, 0]
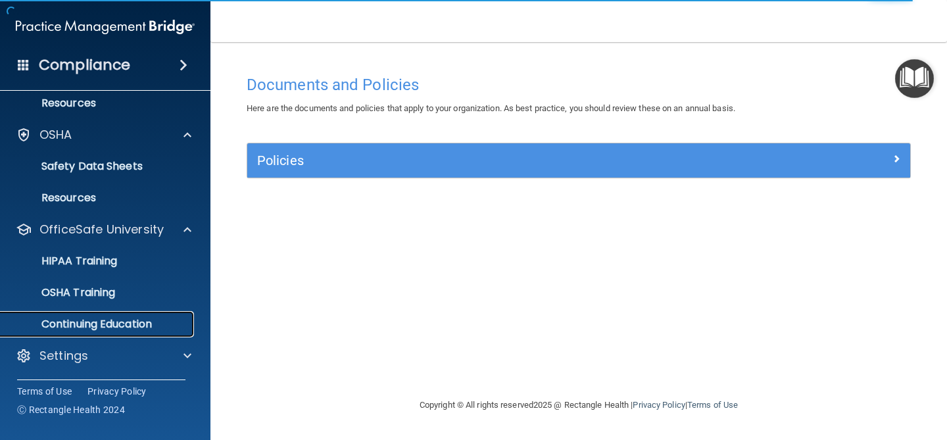
click at [160, 324] on p "Continuing Education" at bounding box center [99, 324] width 180 height 13
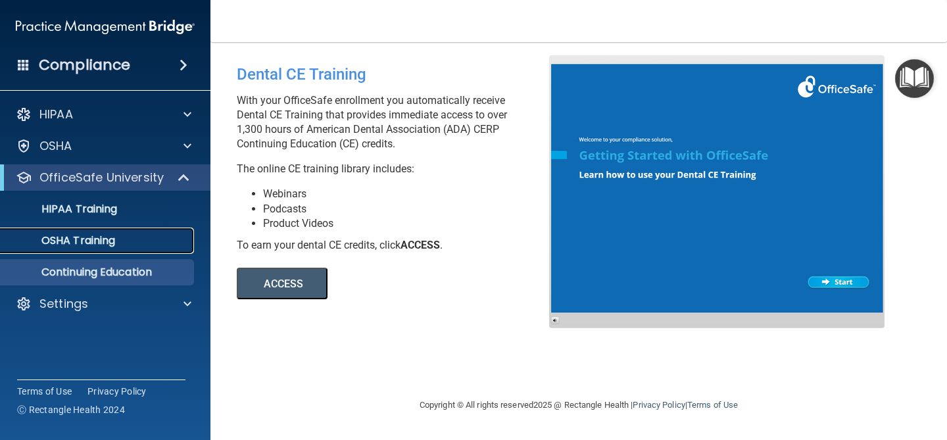
click at [131, 251] on link "OSHA Training" at bounding box center [90, 241] width 207 height 26
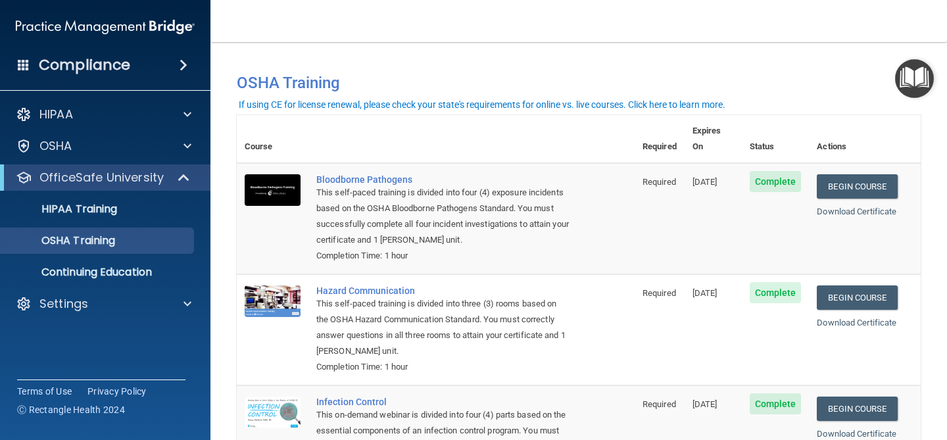
click at [750, 167] on td "Complete" at bounding box center [776, 218] width 68 height 111
click at [787, 171] on span "Complete" at bounding box center [776, 181] width 52 height 21
click at [721, 174] on td "[DATE]" at bounding box center [713, 218] width 57 height 111
click at [675, 105] on div "If using CE for license renewal, please check your state's requirements for onl…" at bounding box center [482, 104] width 487 height 9
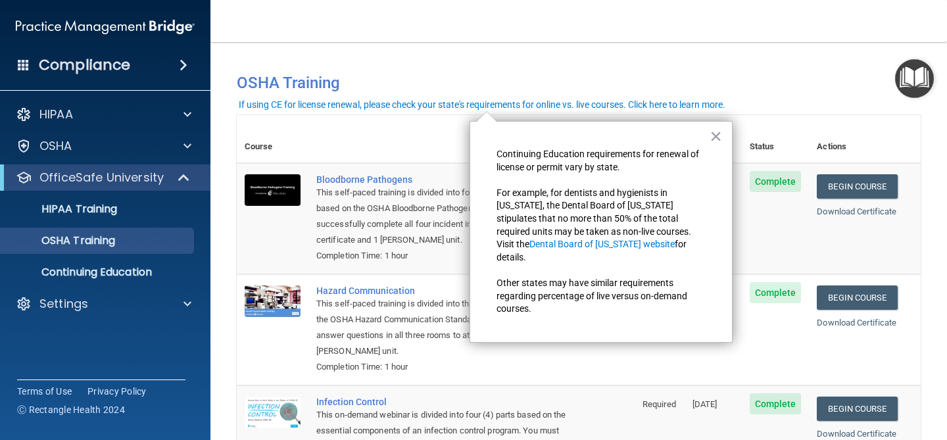
click at [688, 61] on div "You have a course that has expired or is incomplete. Please complete the course…" at bounding box center [579, 77] width 704 height 44
click at [755, 181] on td "Complete" at bounding box center [776, 218] width 68 height 111
click at [710, 139] on button "×" at bounding box center [716, 136] width 12 height 21
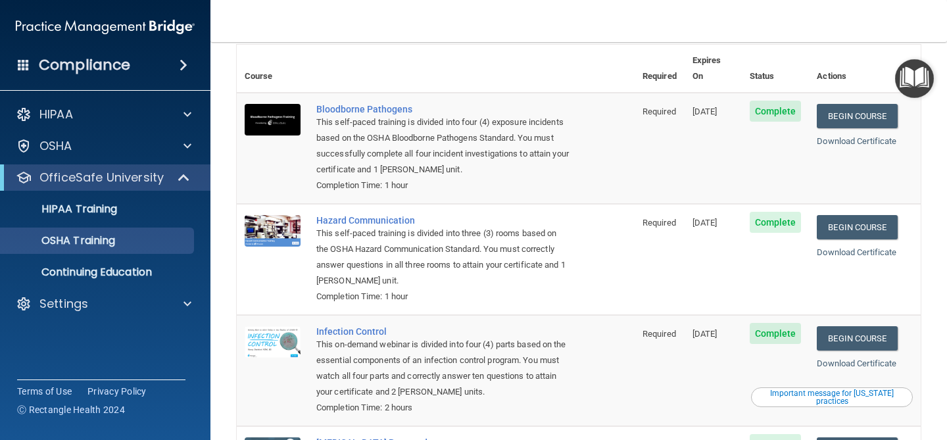
scroll to position [34, 0]
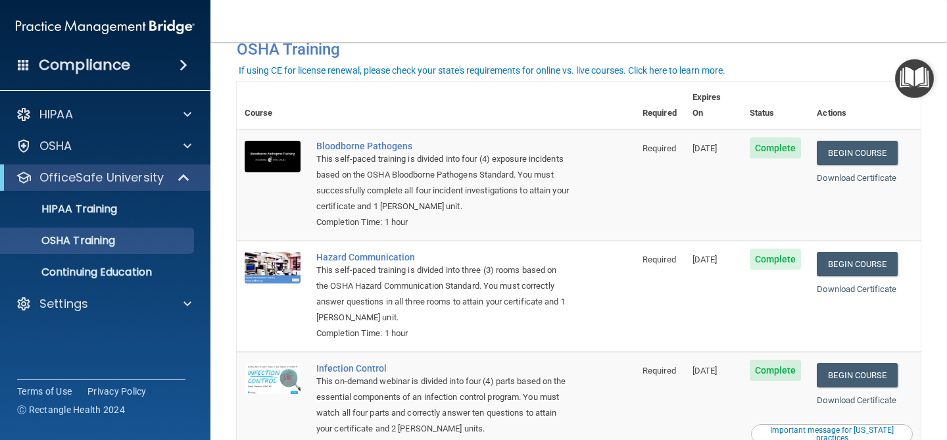
click at [840, 170] on div "Download Certificate" at bounding box center [865, 178] width 96 height 16
click at [840, 173] on link "Download Certificate" at bounding box center [857, 178] width 80 height 10
click at [835, 282] on div "Download Certificate" at bounding box center [865, 290] width 96 height 16
click at [835, 284] on link "Download Certificate" at bounding box center [857, 289] width 80 height 10
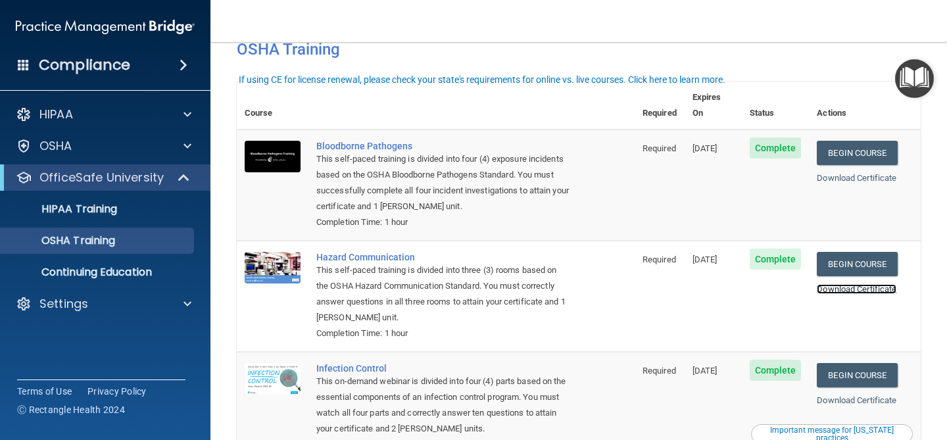
scroll to position [0, 0]
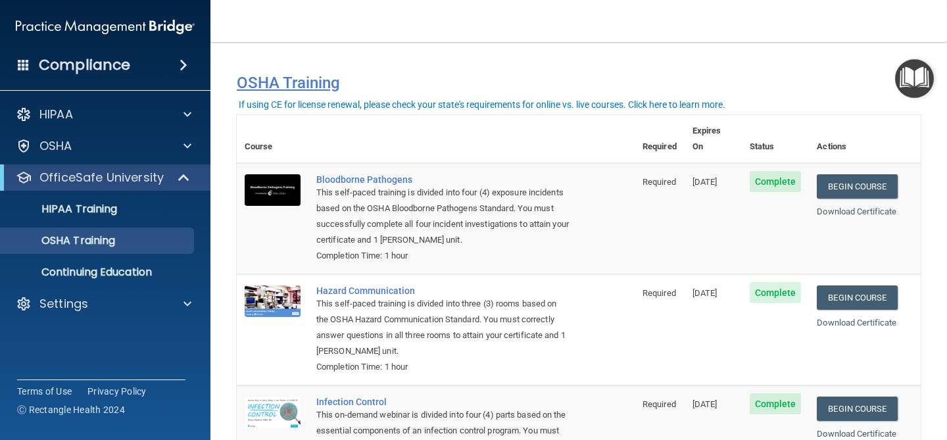
click at [347, 87] on h4 "OSHA Training" at bounding box center [579, 83] width 684 height 18
click at [291, 105] on div "If using CE for license renewal, please check your state's requirements for onl…" at bounding box center [482, 104] width 487 height 9
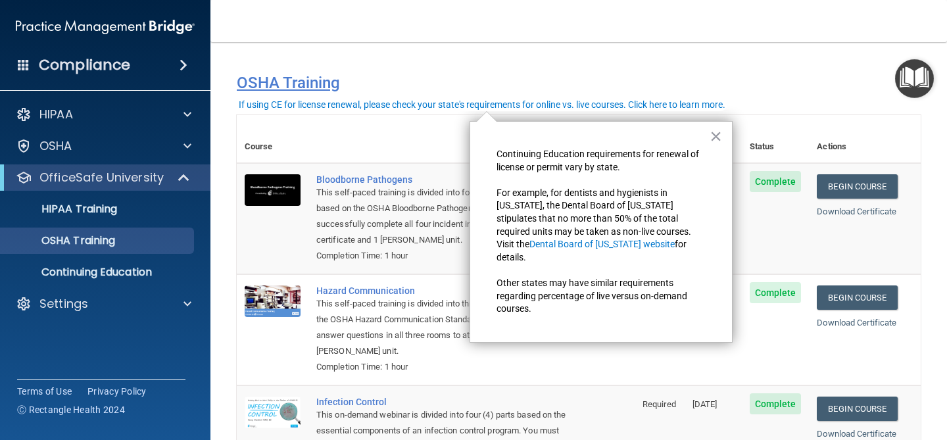
click at [335, 78] on h4 "OSHA Training" at bounding box center [579, 83] width 684 height 18
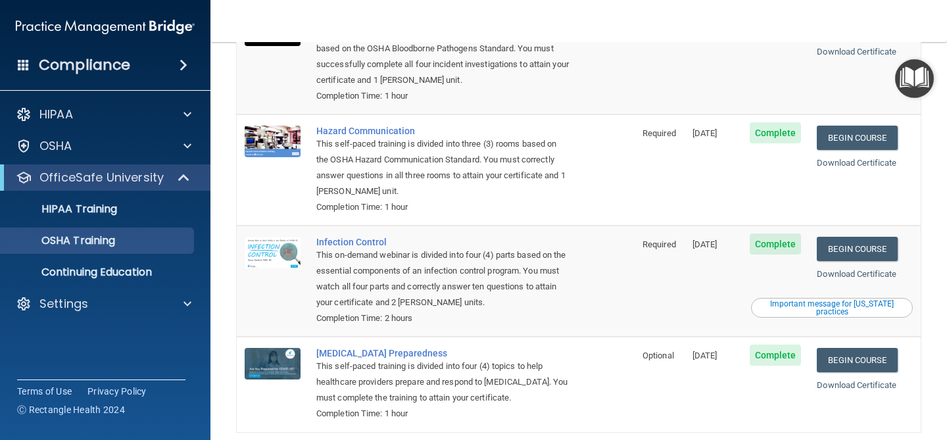
scroll to position [205, 0]
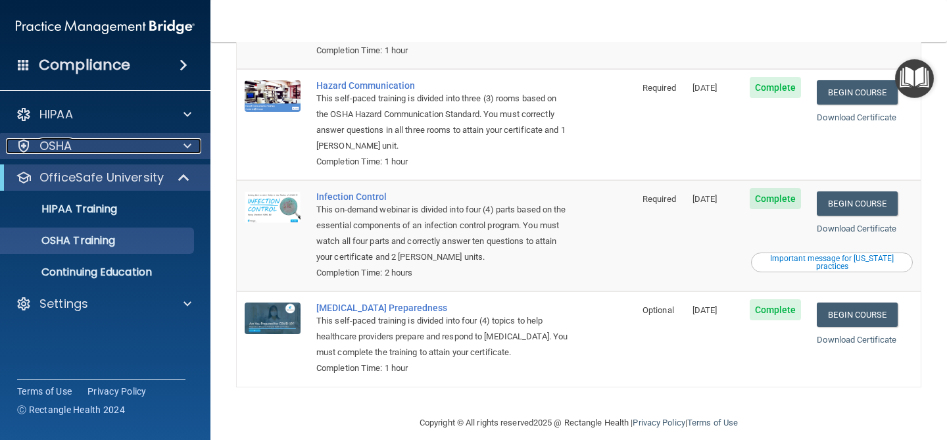
click at [121, 141] on div "OSHA" at bounding box center [87, 146] width 163 height 16
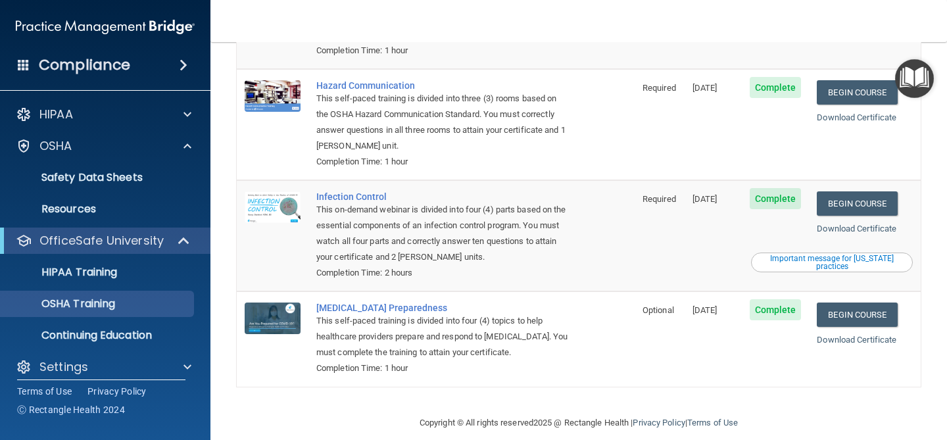
click at [180, 70] on span at bounding box center [184, 65] width 8 height 16
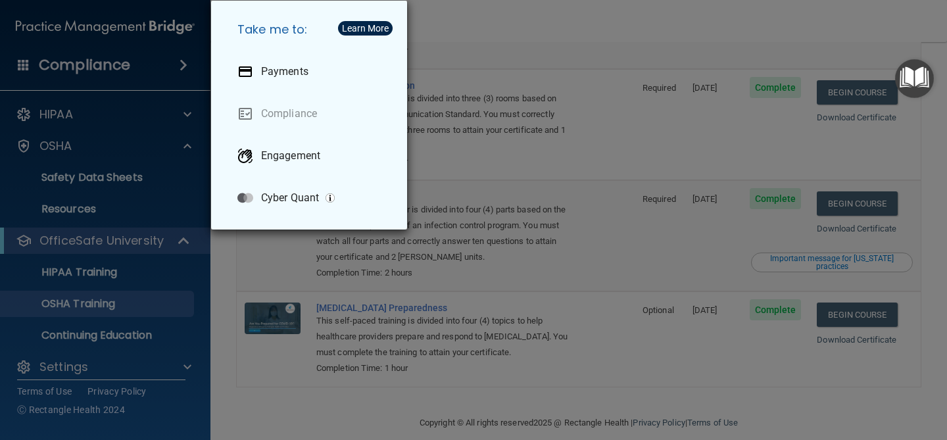
click at [164, 48] on div "Take me to: Payments Compliance Engagement Cyber Quant" at bounding box center [473, 220] width 947 height 440
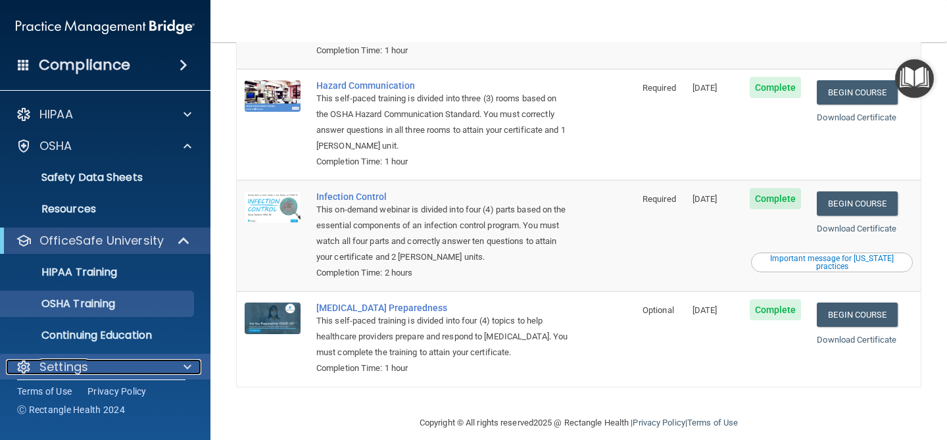
click at [153, 373] on div "Settings" at bounding box center [87, 367] width 163 height 16
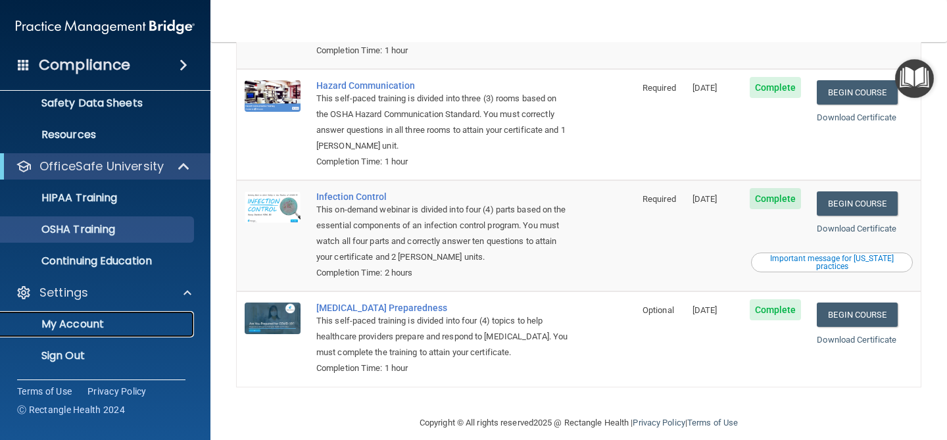
click at [134, 325] on p "My Account" at bounding box center [99, 324] width 180 height 13
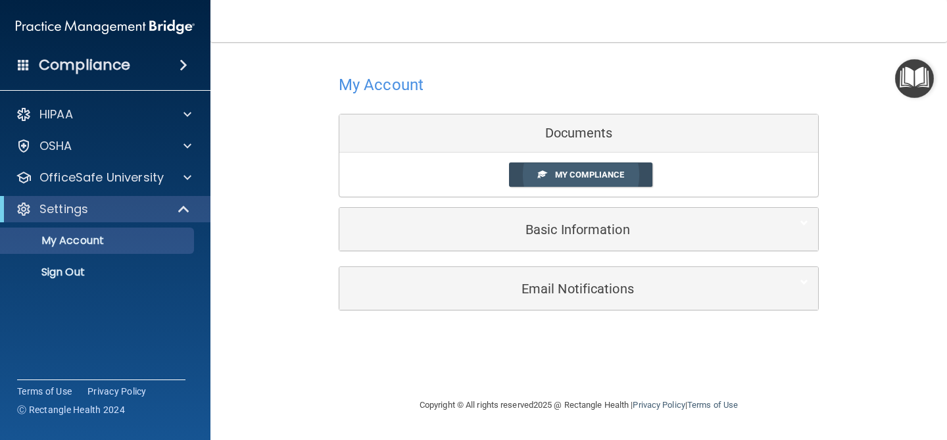
click at [580, 172] on span "My Compliance" at bounding box center [589, 175] width 69 height 10
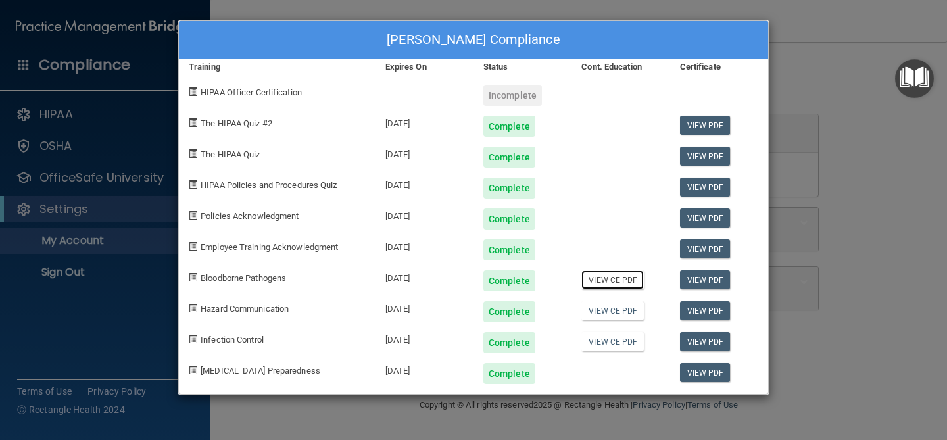
click at [595, 284] on link "View CE PDF" at bounding box center [613, 279] width 62 height 19
click at [604, 307] on link "View CE PDF" at bounding box center [613, 310] width 62 height 19
click at [612, 351] on link "View CE PDF" at bounding box center [613, 341] width 62 height 19
